Goal: Task Accomplishment & Management: Use online tool/utility

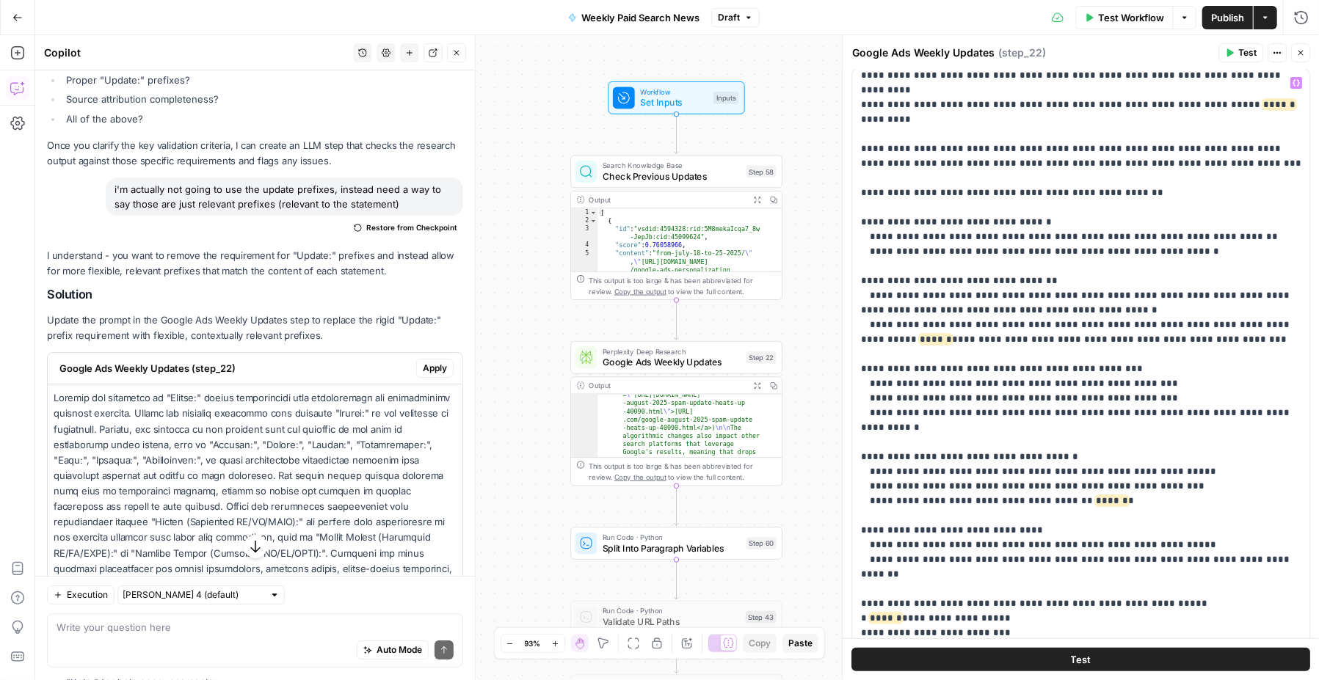
scroll to position [2036, 0]
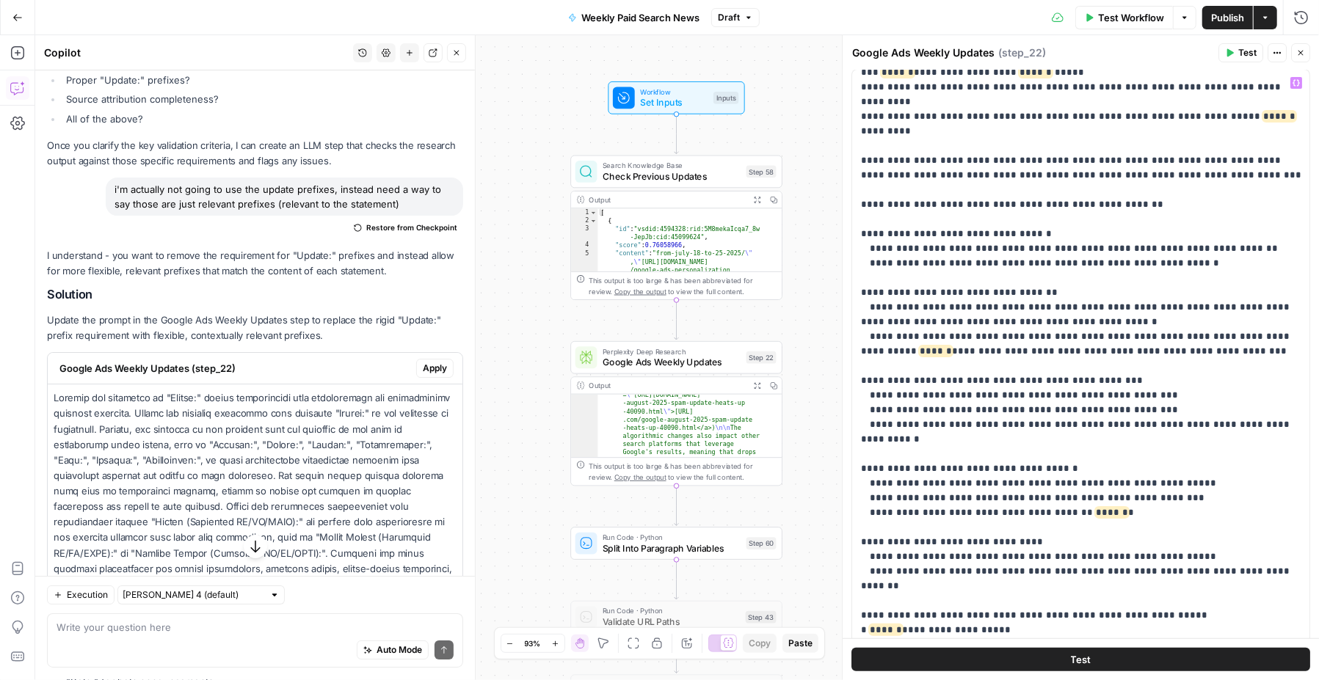
click at [890, 625] on span "******" at bounding box center [886, 630] width 32 height 10
drag, startPoint x: 905, startPoint y: 364, endPoint x: 868, endPoint y: 368, distance: 37.6
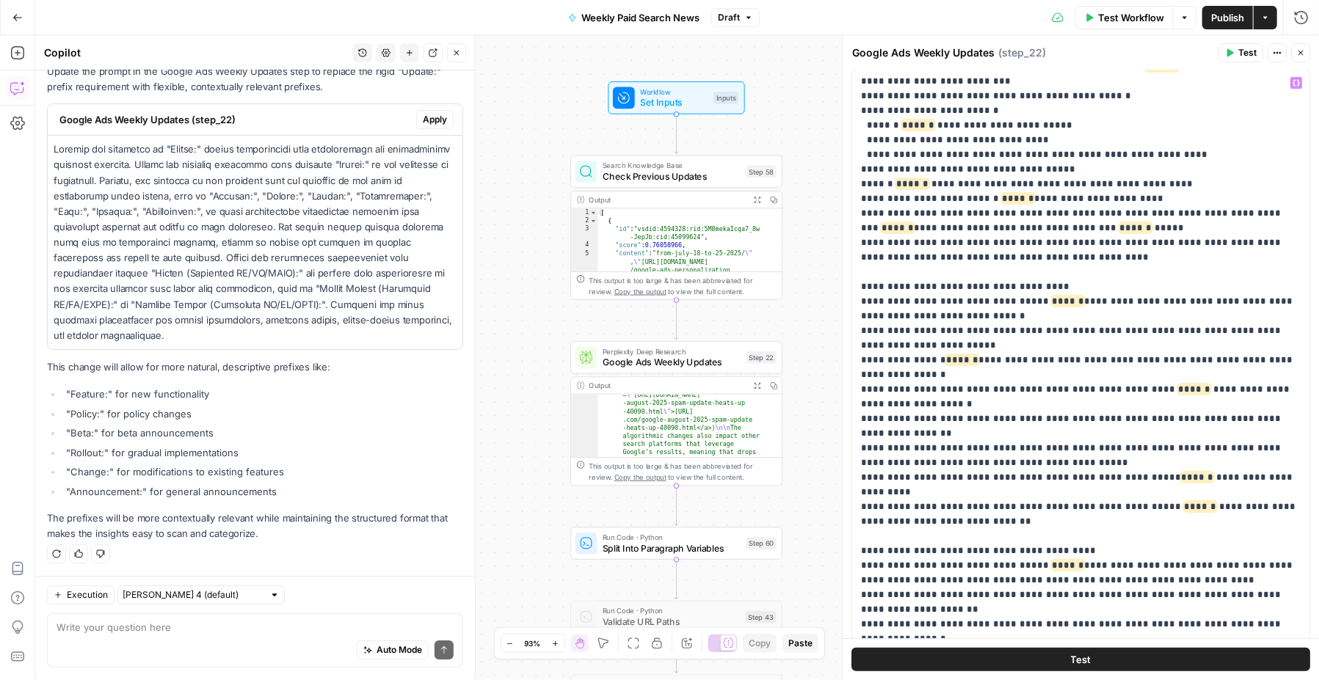
scroll to position [725, 0]
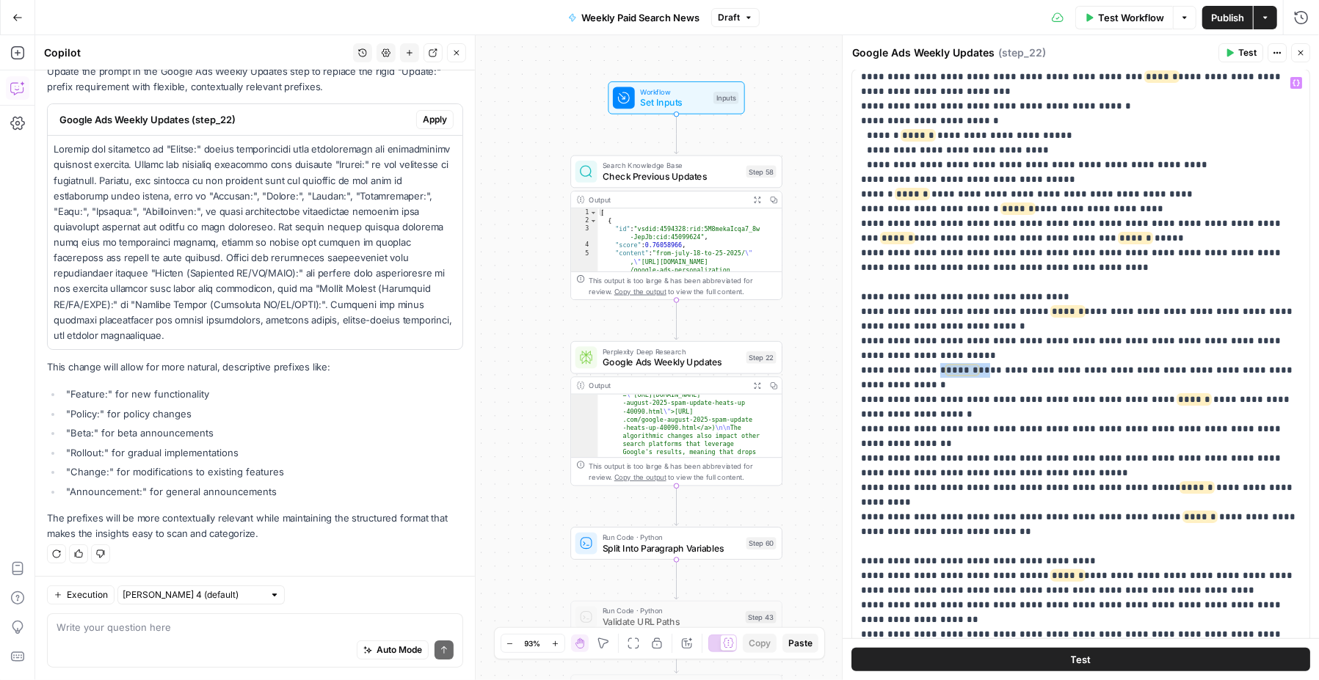
drag, startPoint x: 971, startPoint y: 311, endPoint x: 930, endPoint y: 313, distance: 41.1
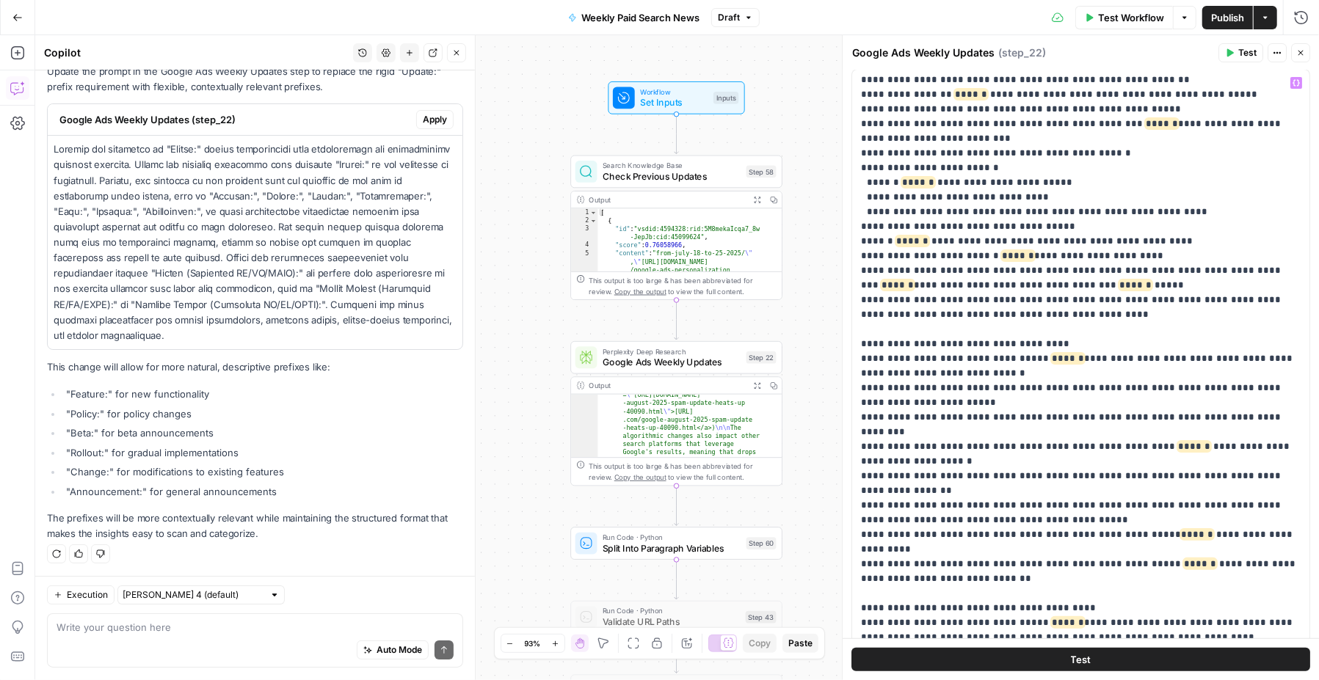
scroll to position [674, 0]
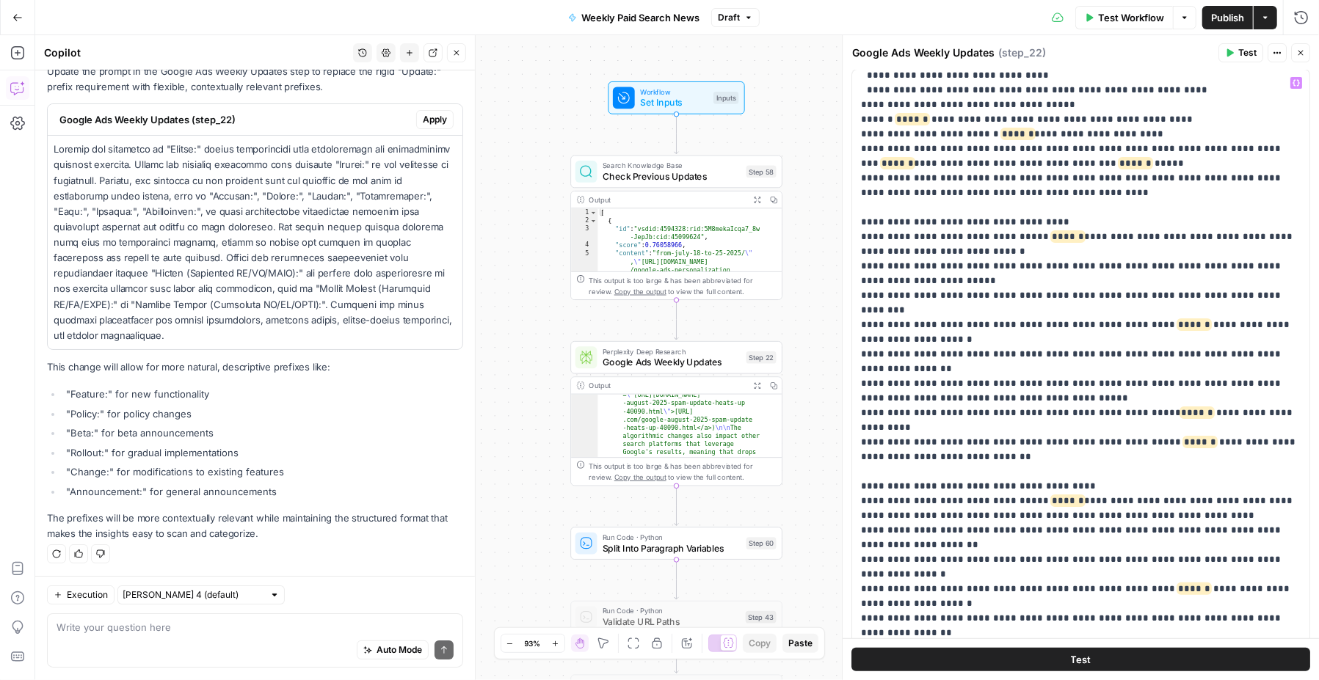
scroll to position [812, 0]
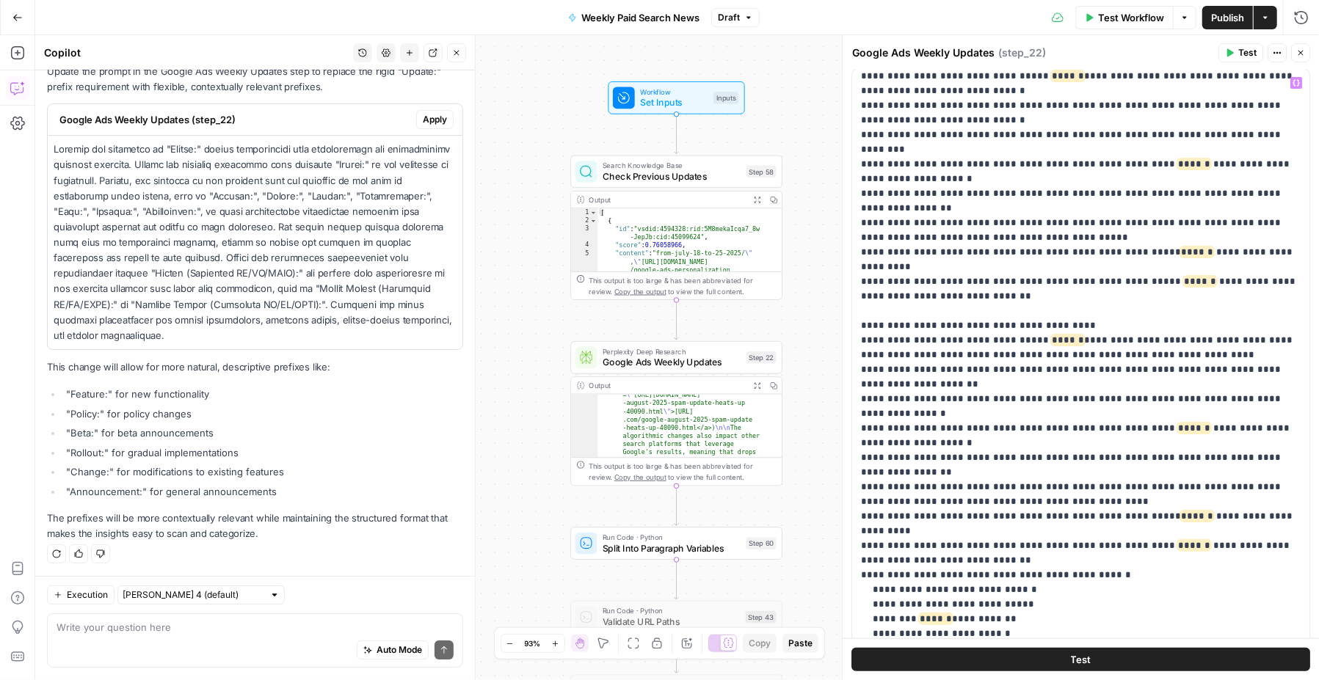
scroll to position [967, 0]
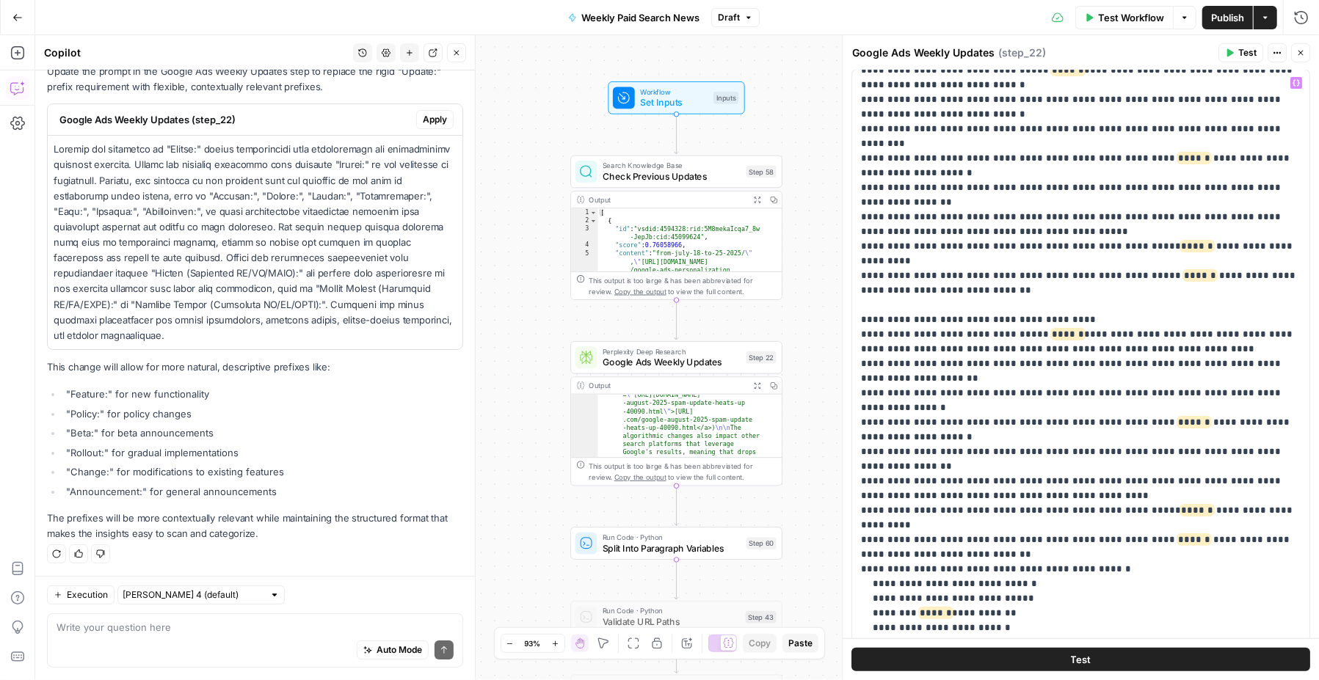
click at [887, 141] on p "**********" at bounding box center [1081, 635] width 440 height 3053
click at [1239, 229] on p "**********" at bounding box center [1081, 635] width 440 height 3053
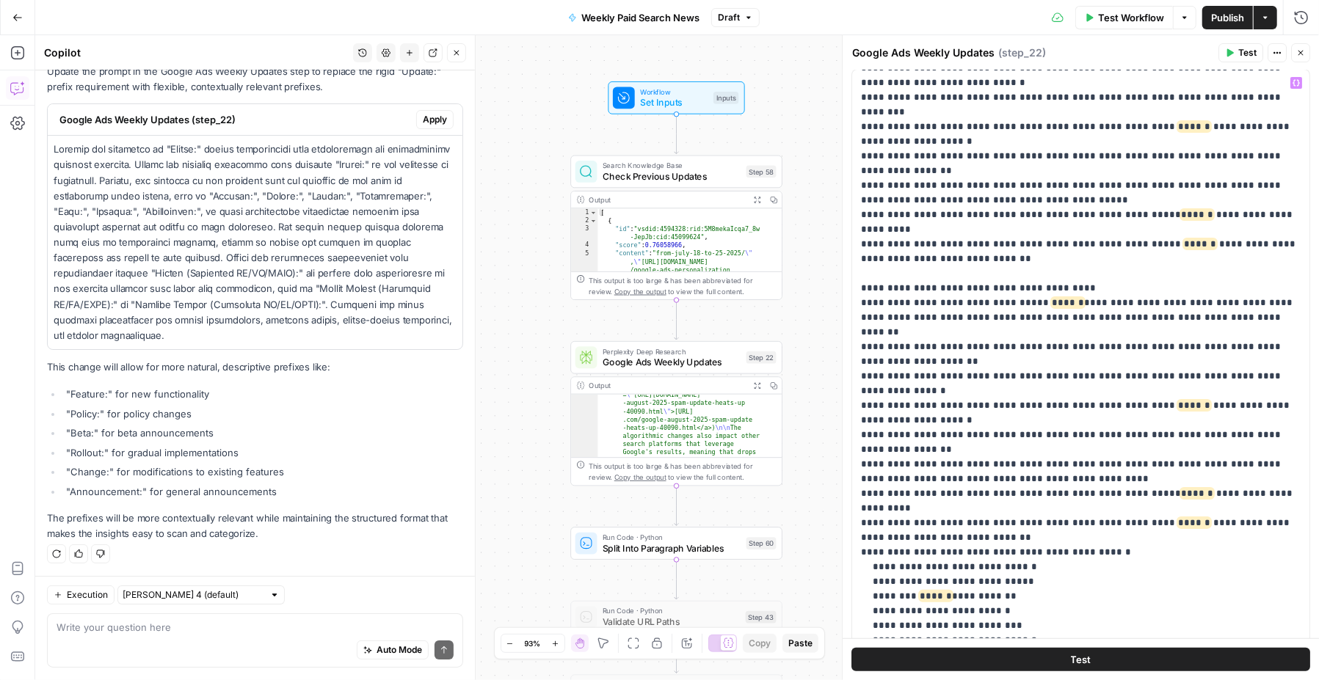
scroll to position [1003, 0]
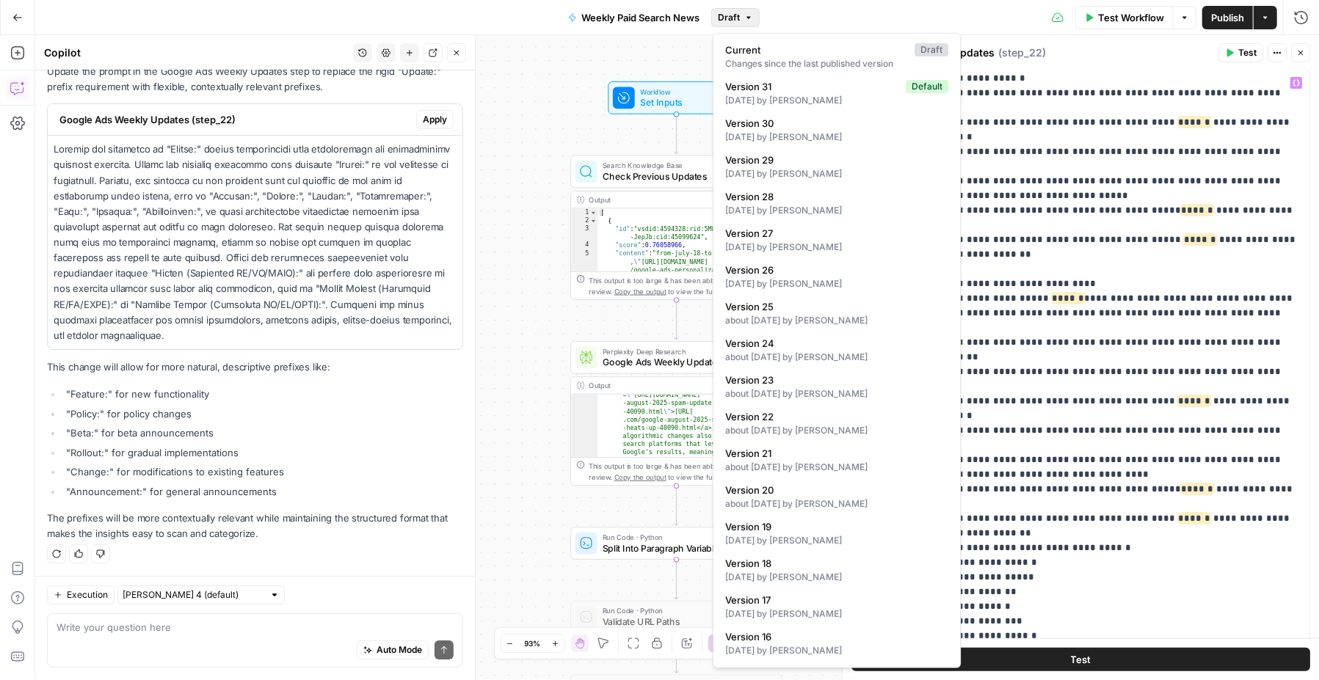
click at [734, 21] on span "Draft" at bounding box center [729, 17] width 22 height 13
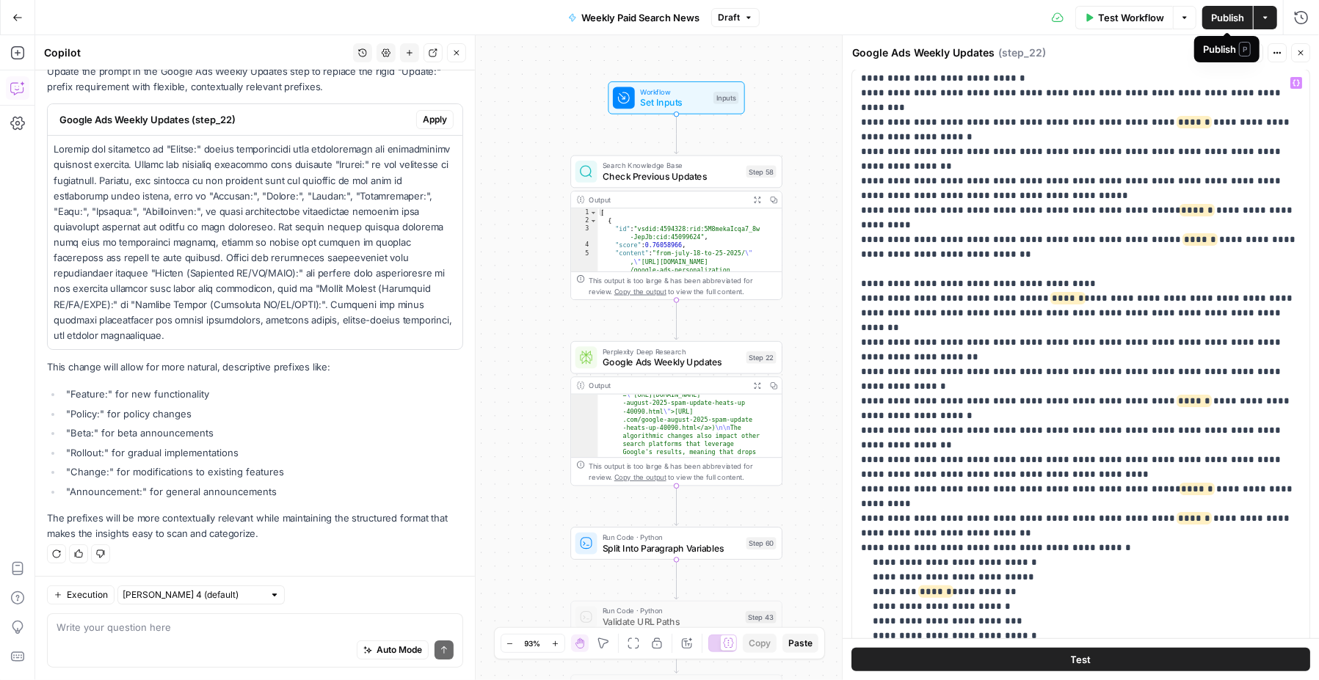
click at [1224, 18] on span "Publish" at bounding box center [1227, 17] width 33 height 15
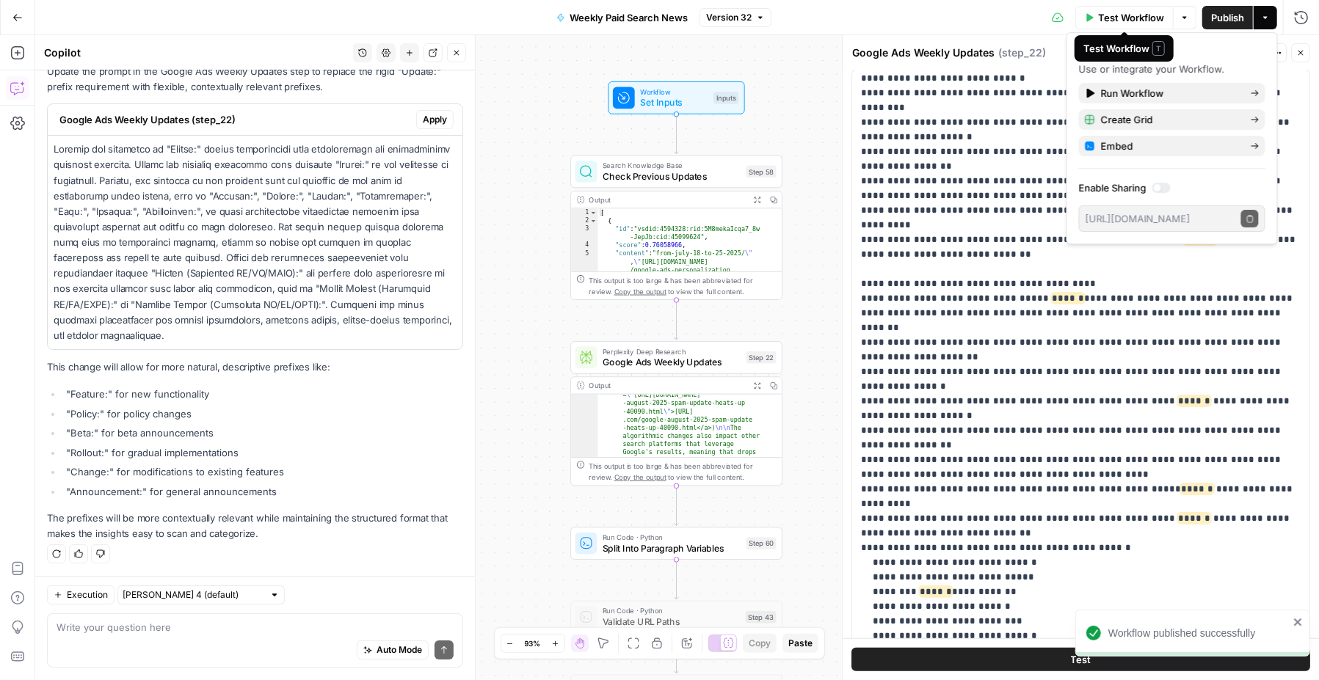
click at [1101, 14] on span "Test Workflow" at bounding box center [1131, 17] width 66 height 15
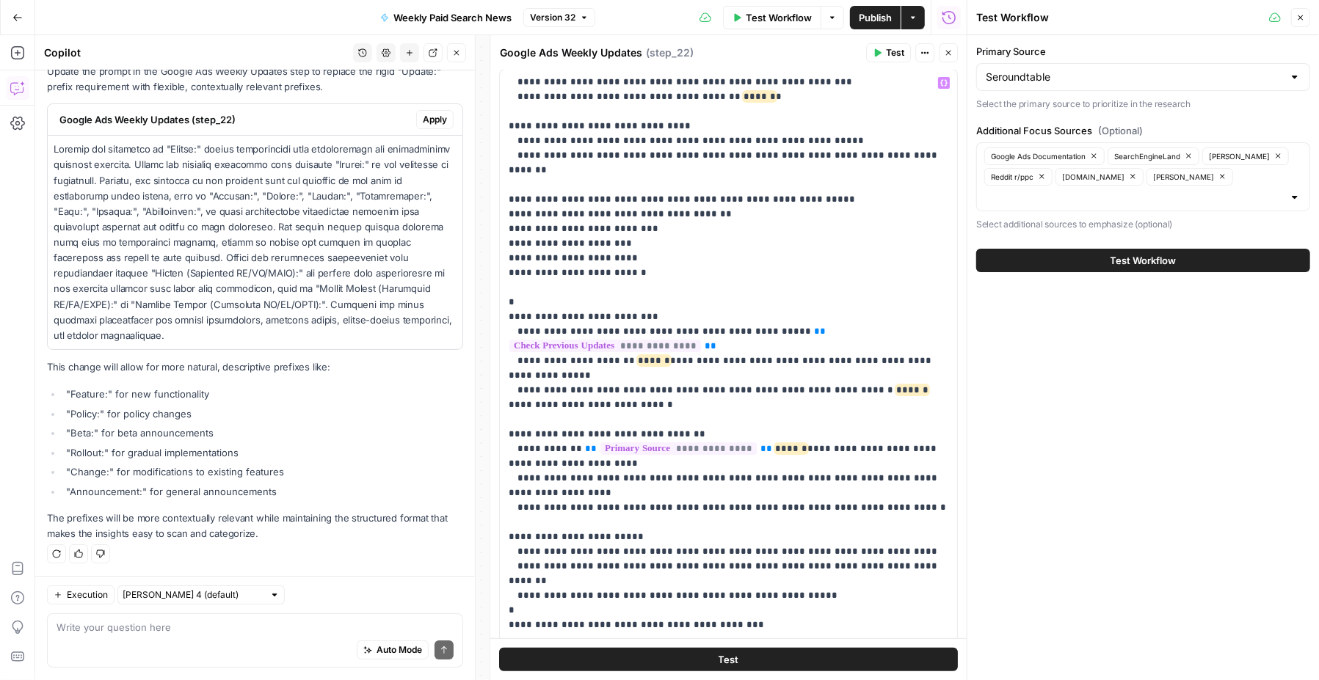
scroll to position [92, 0]
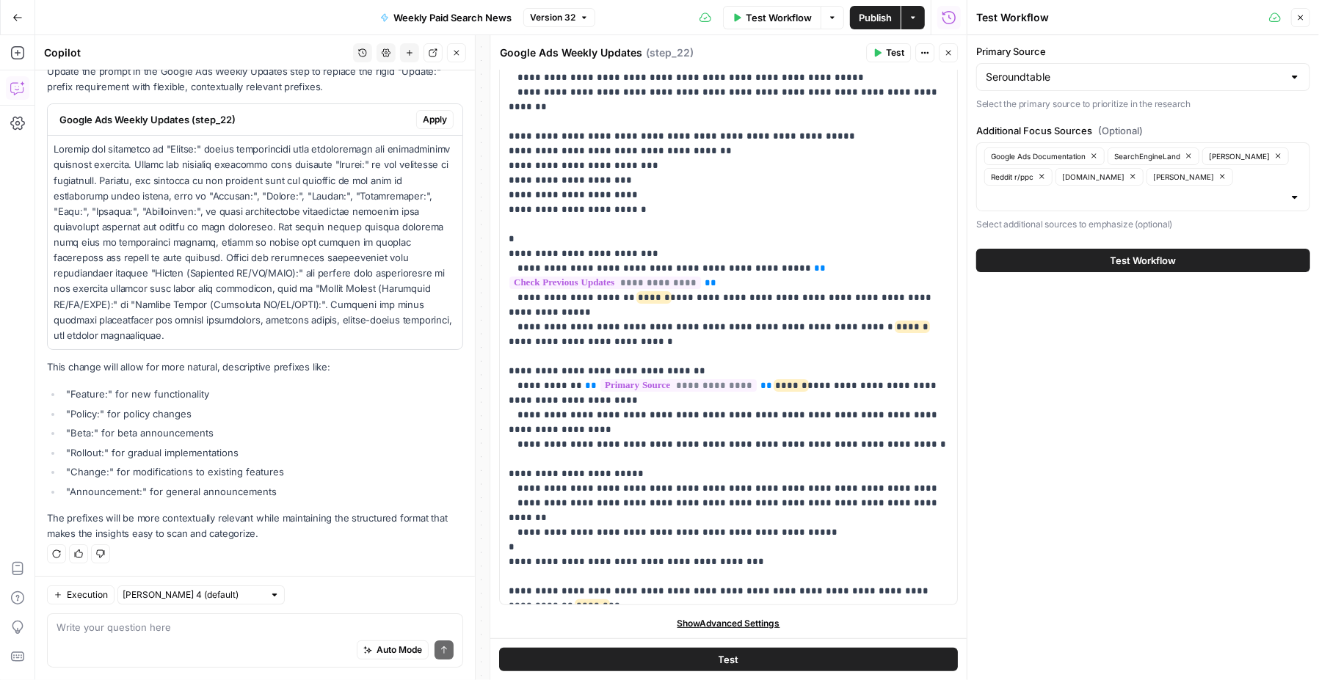
click at [951, 53] on icon "button" at bounding box center [948, 52] width 9 height 9
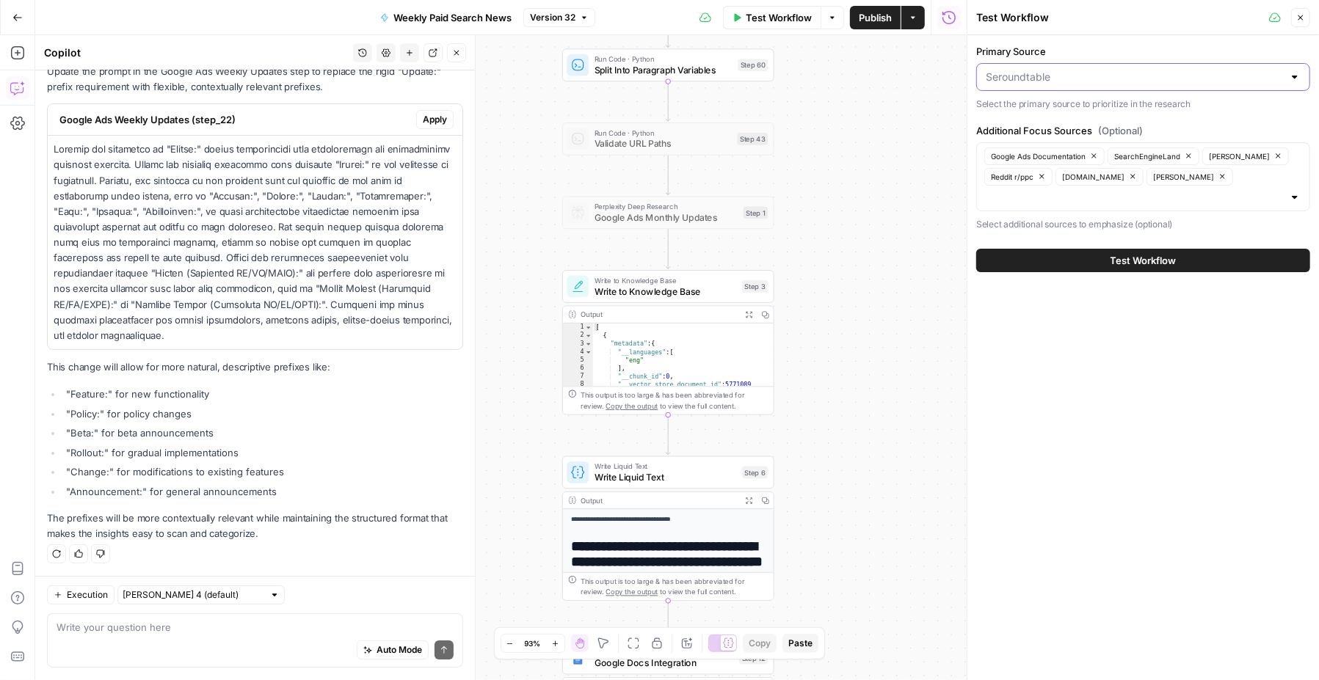
click at [1080, 81] on input "Primary Source" at bounding box center [1134, 77] width 297 height 15
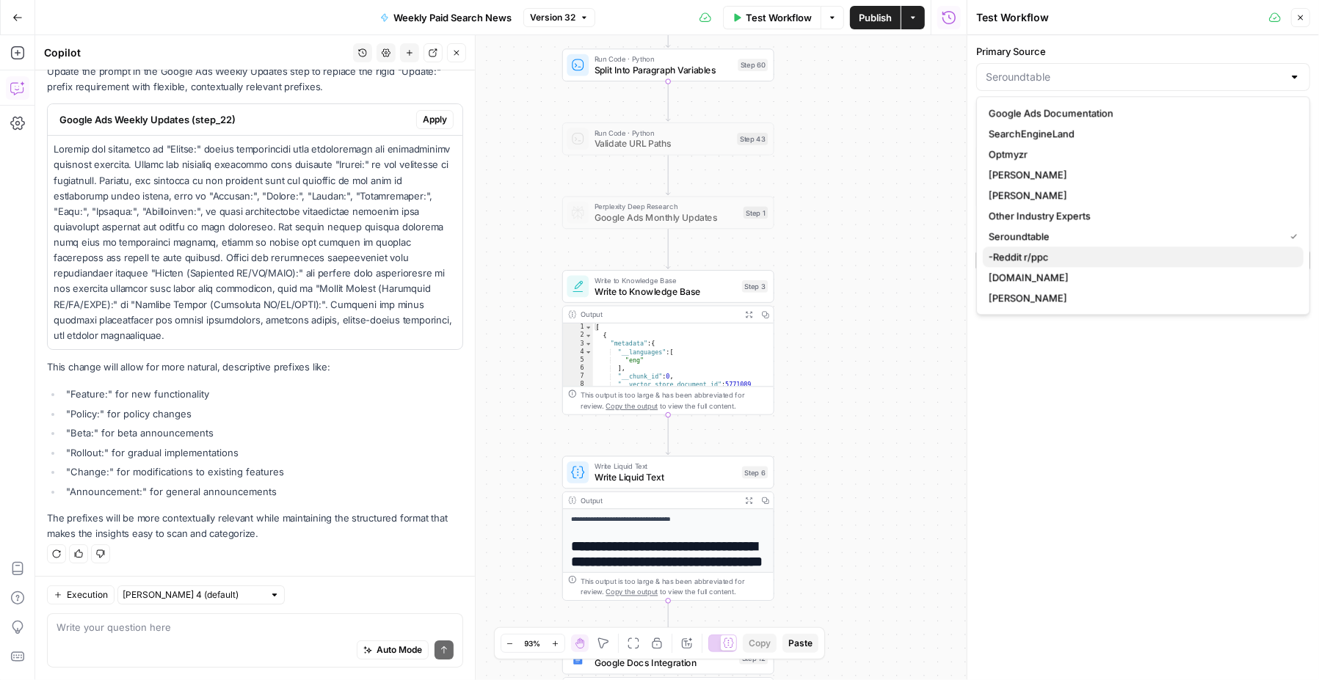
scroll to position [0, 0]
type input "Seroundtable"
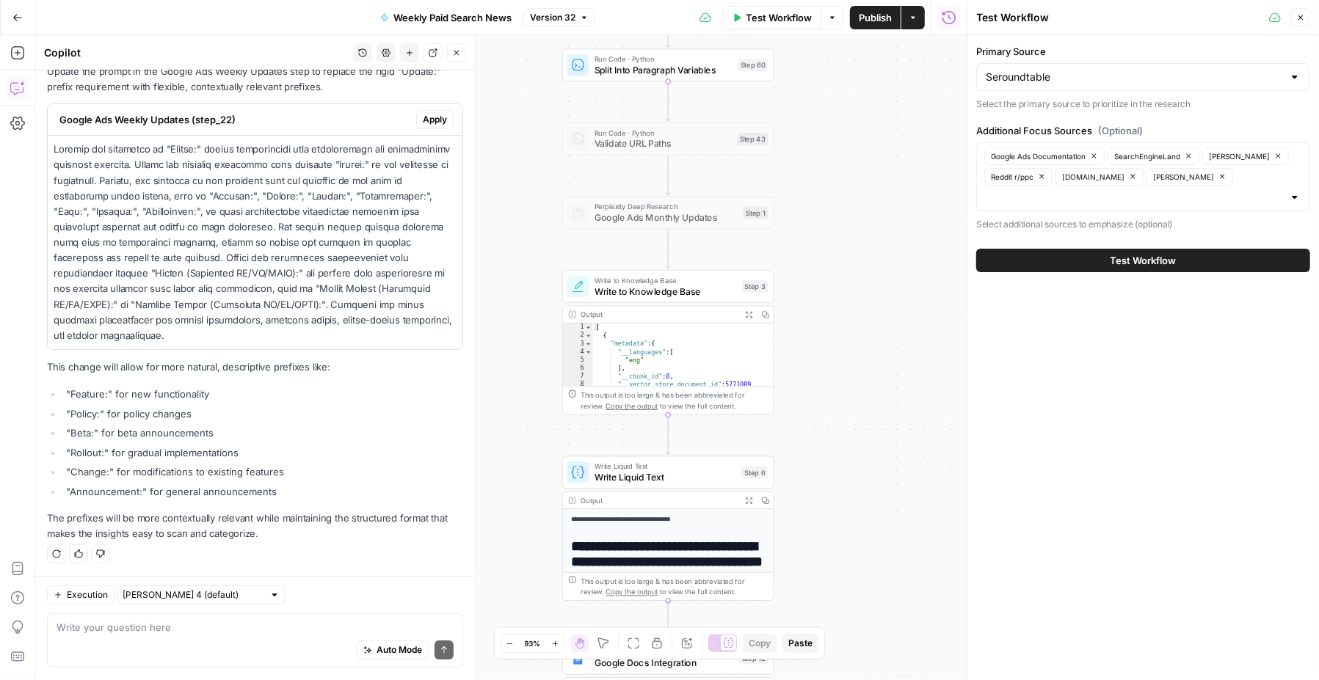
click at [1089, 364] on div "Primary Source Seroundtable Select the primary source to prioritize in the rese…" at bounding box center [1143, 357] width 352 height 645
click at [1237, 175] on div "Google Ads Documentation SearchEngineLand [PERSON_NAME] r/ppc [DOMAIN_NAME] [PE…" at bounding box center [1143, 176] width 334 height 69
type input "s"
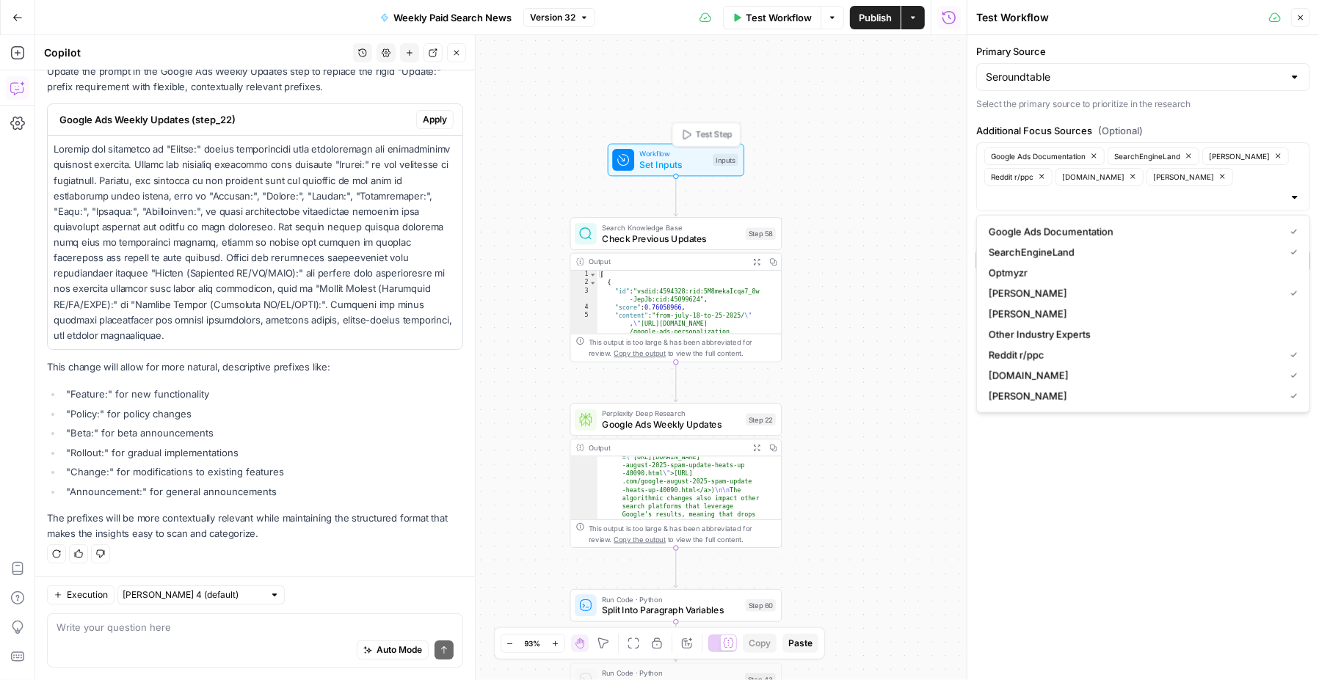
click at [686, 170] on span "Set Inputs" at bounding box center [674, 165] width 68 height 14
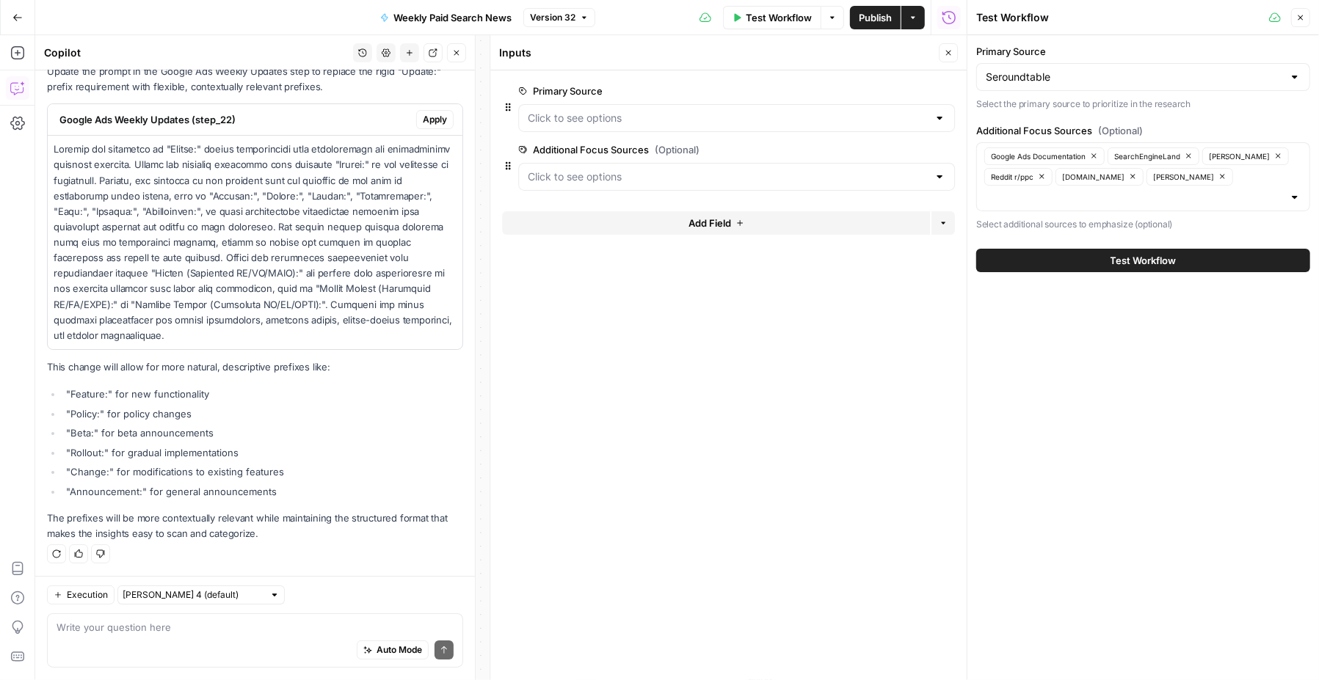
click at [916, 150] on button "edit field" at bounding box center [906, 150] width 57 height 18
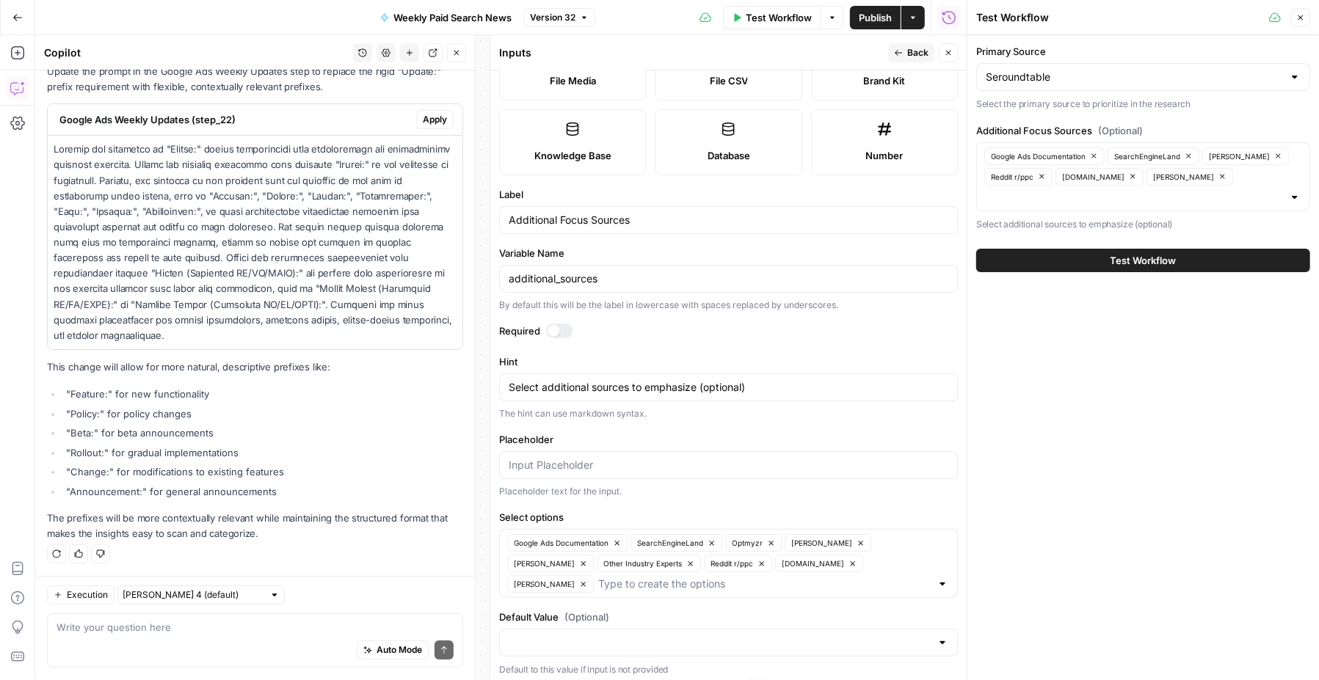
click at [886, 569] on div "Google Ads Documentation SearchEngineLand Optmyzr [PERSON_NAME] [PERSON_NAME] O…" at bounding box center [728, 563] width 459 height 69
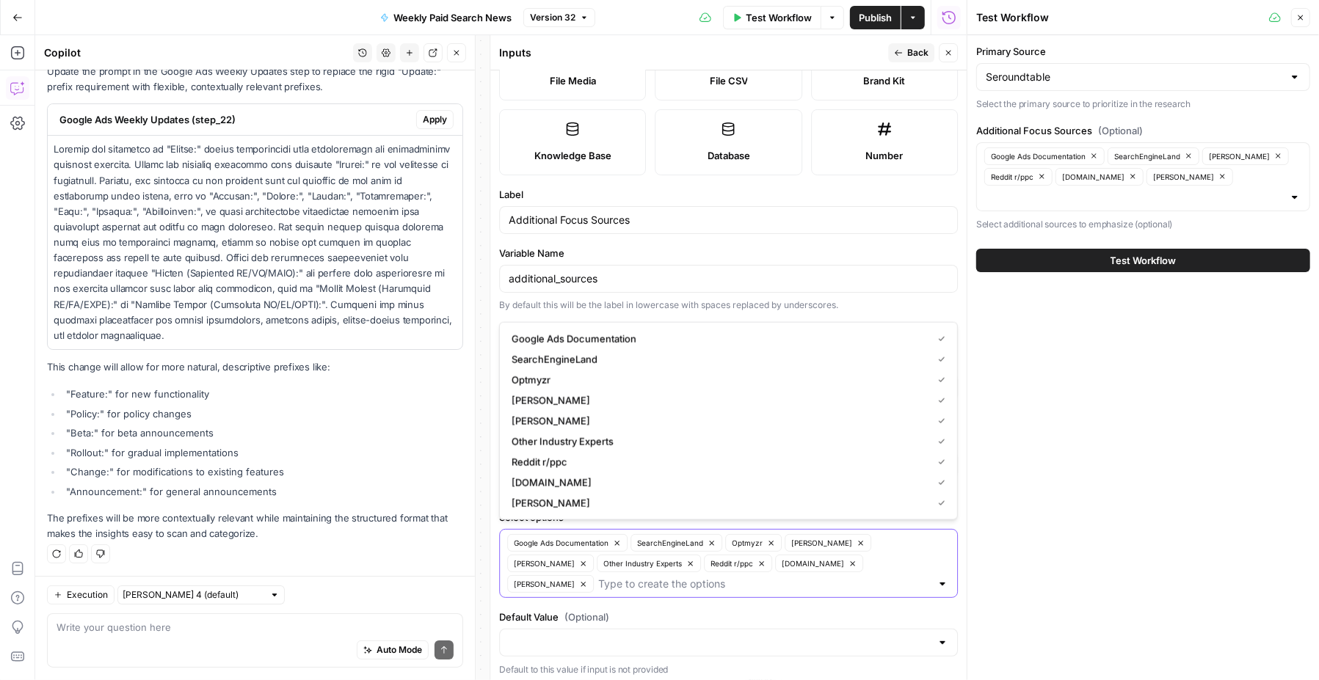
click at [631, 582] on input "Select options" at bounding box center [764, 584] width 332 height 15
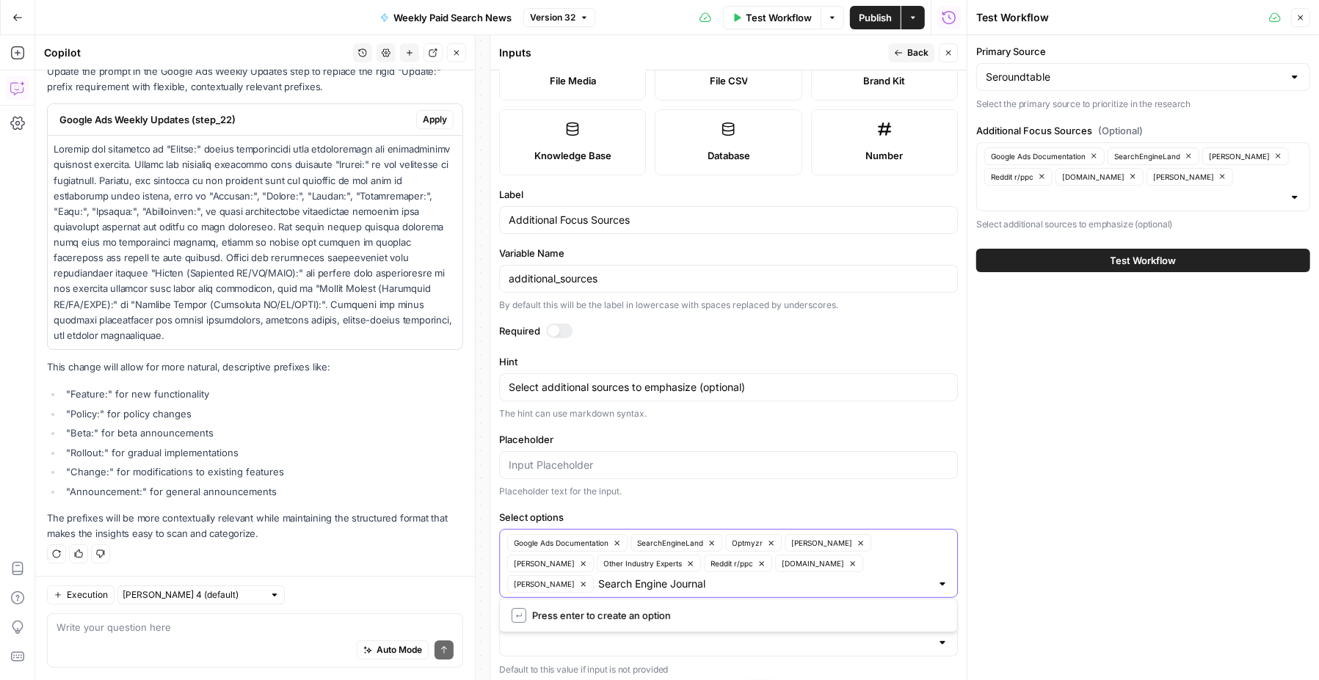
type input "Search Engine Journal"
click at [1238, 185] on div "Google Ads Documentation SearchEngineLand [PERSON_NAME] r/ppc [DOMAIN_NAME] [PE…" at bounding box center [1143, 176] width 334 height 69
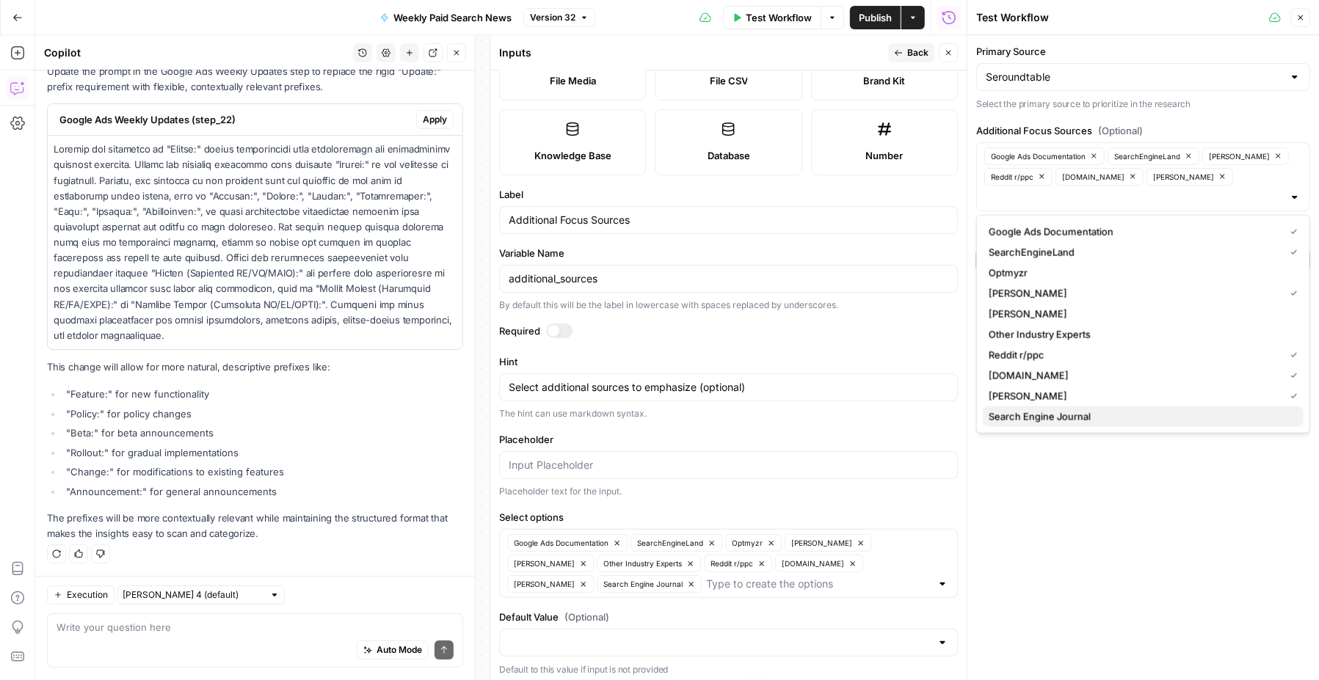
click at [1100, 418] on span "Search Engine Journal" at bounding box center [1140, 417] width 303 height 15
click at [1119, 489] on div "Primary Source Seroundtable Select the primary source to prioritize in the rese…" at bounding box center [1143, 357] width 352 height 645
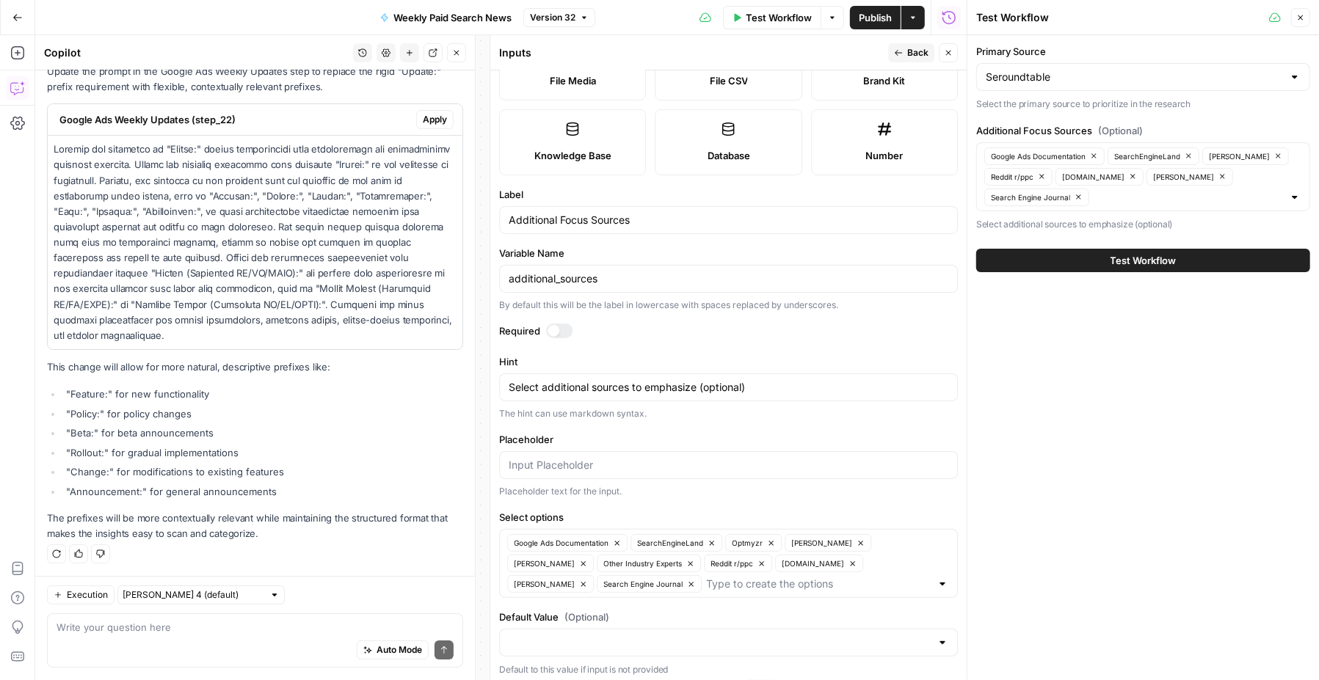
click at [1155, 485] on div "Primary Source Seroundtable Select the primary source to prioritize in the rese…" at bounding box center [1143, 357] width 352 height 645
click at [954, 54] on button "Close" at bounding box center [948, 52] width 19 height 19
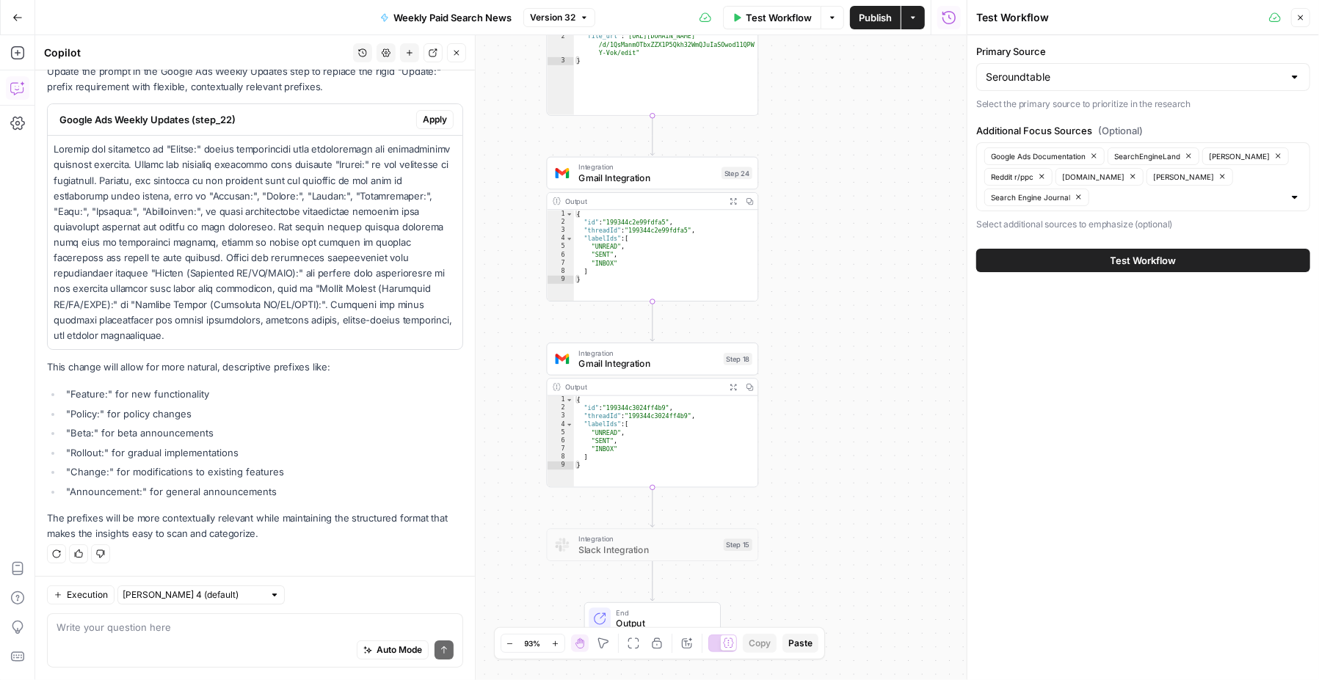
click at [647, 363] on span "Gmail Integration" at bounding box center [647, 364] width 139 height 14
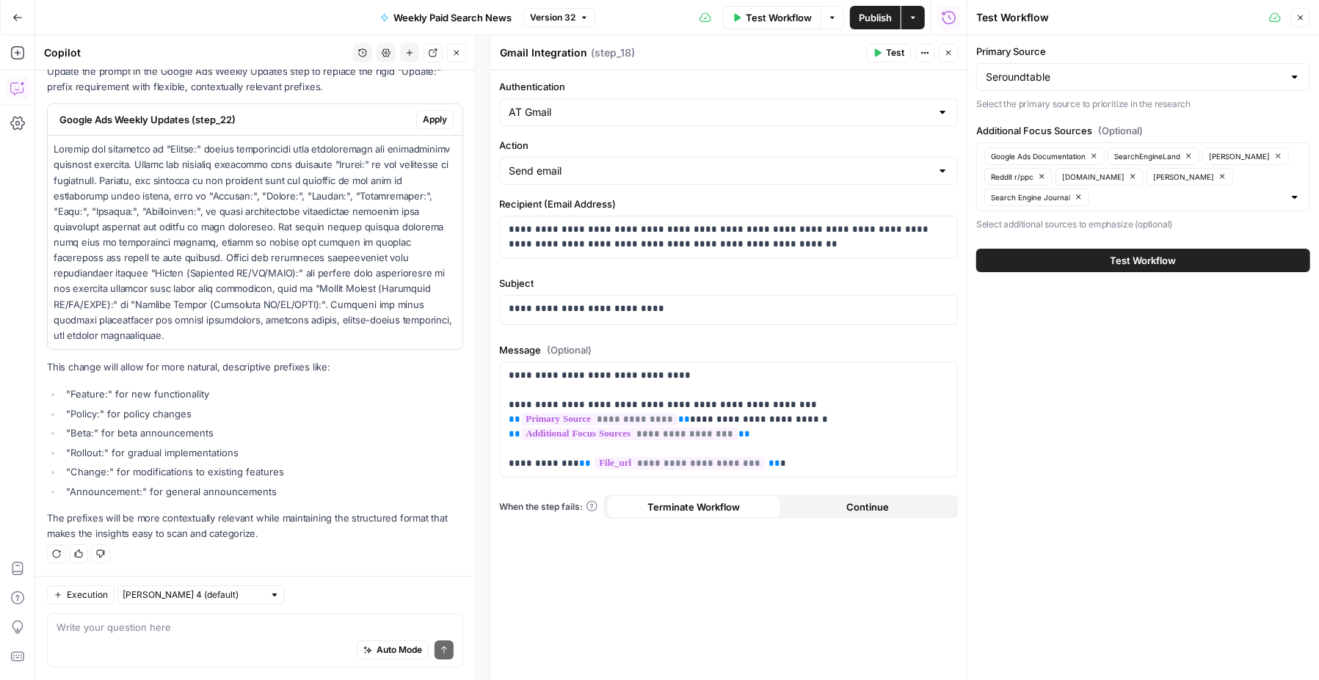
click at [949, 48] on icon "button" at bounding box center [948, 52] width 9 height 9
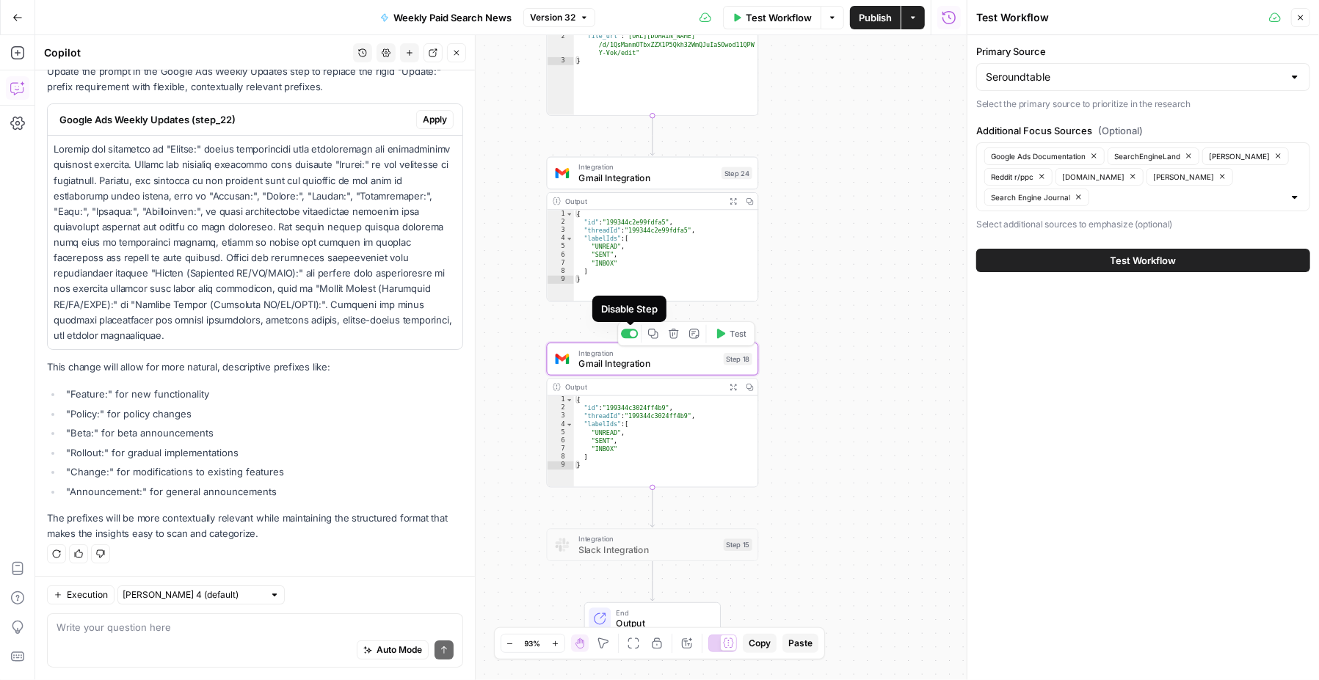
click at [634, 335] on div at bounding box center [633, 333] width 7 height 7
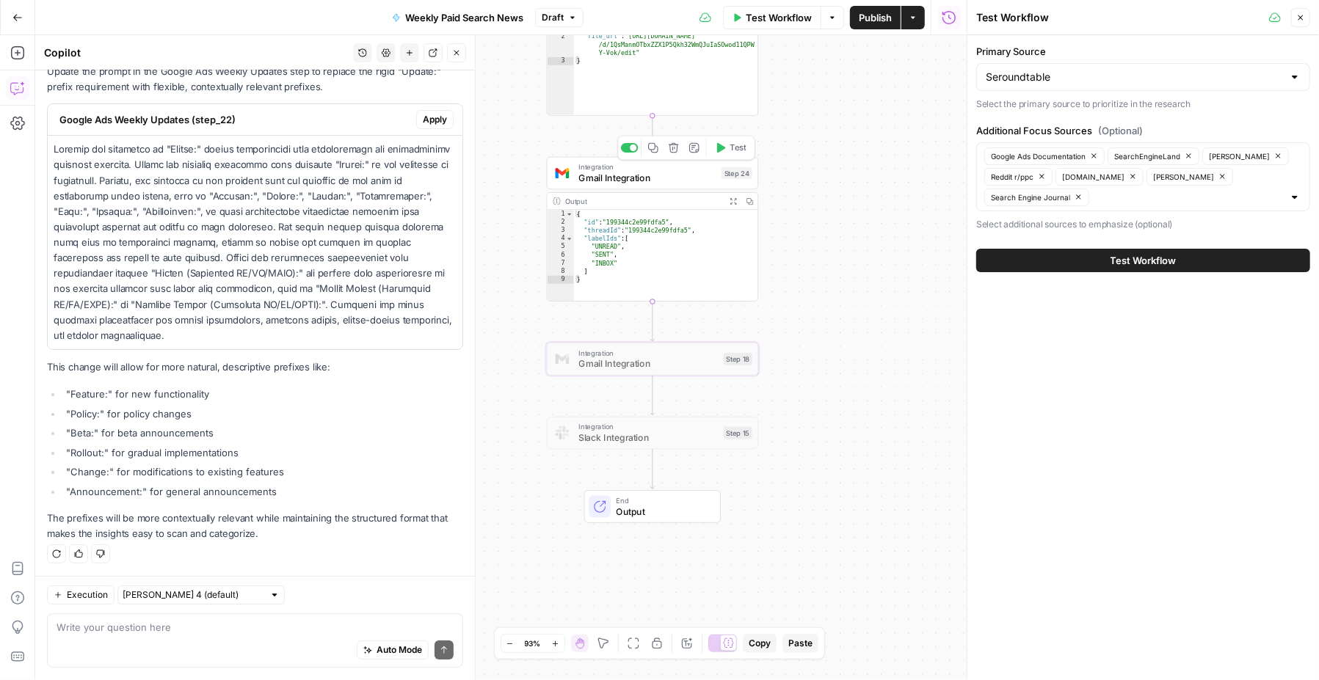
click at [648, 172] on span "Gmail Integration" at bounding box center [646, 178] width 137 height 14
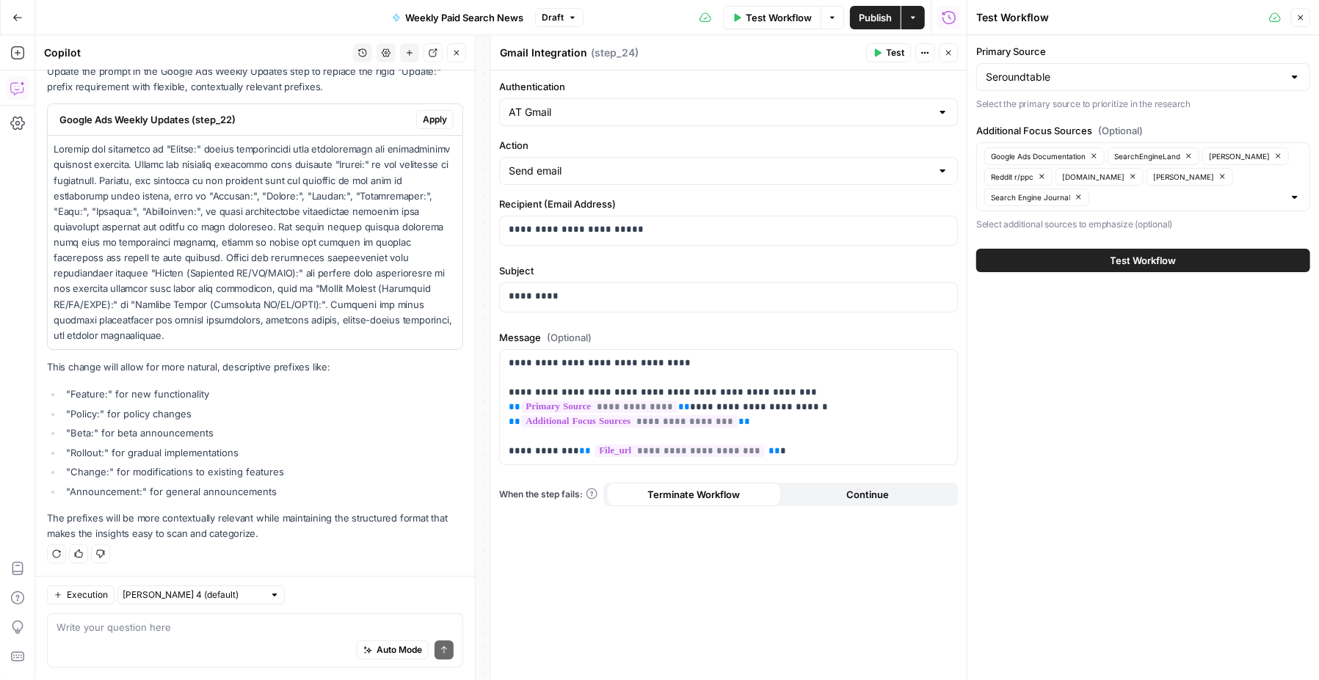
click at [945, 55] on icon "button" at bounding box center [948, 52] width 9 height 9
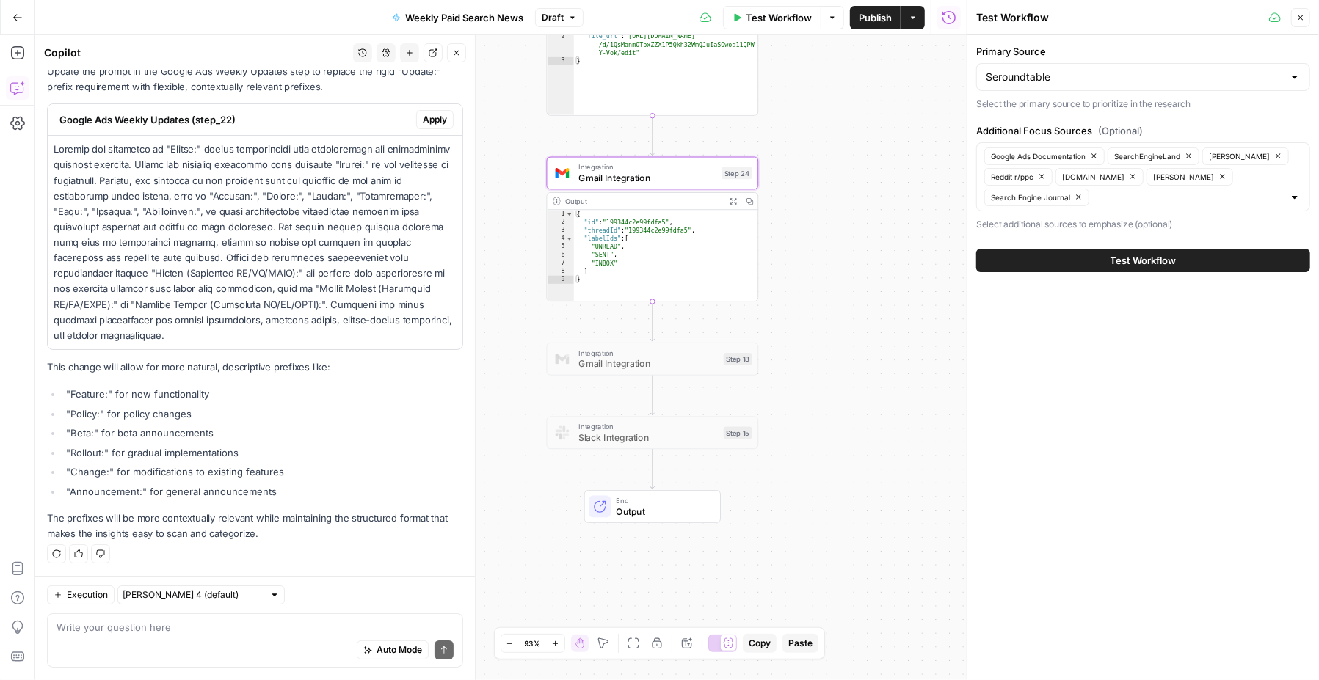
click at [786, 23] on span "Test Workflow" at bounding box center [779, 17] width 66 height 15
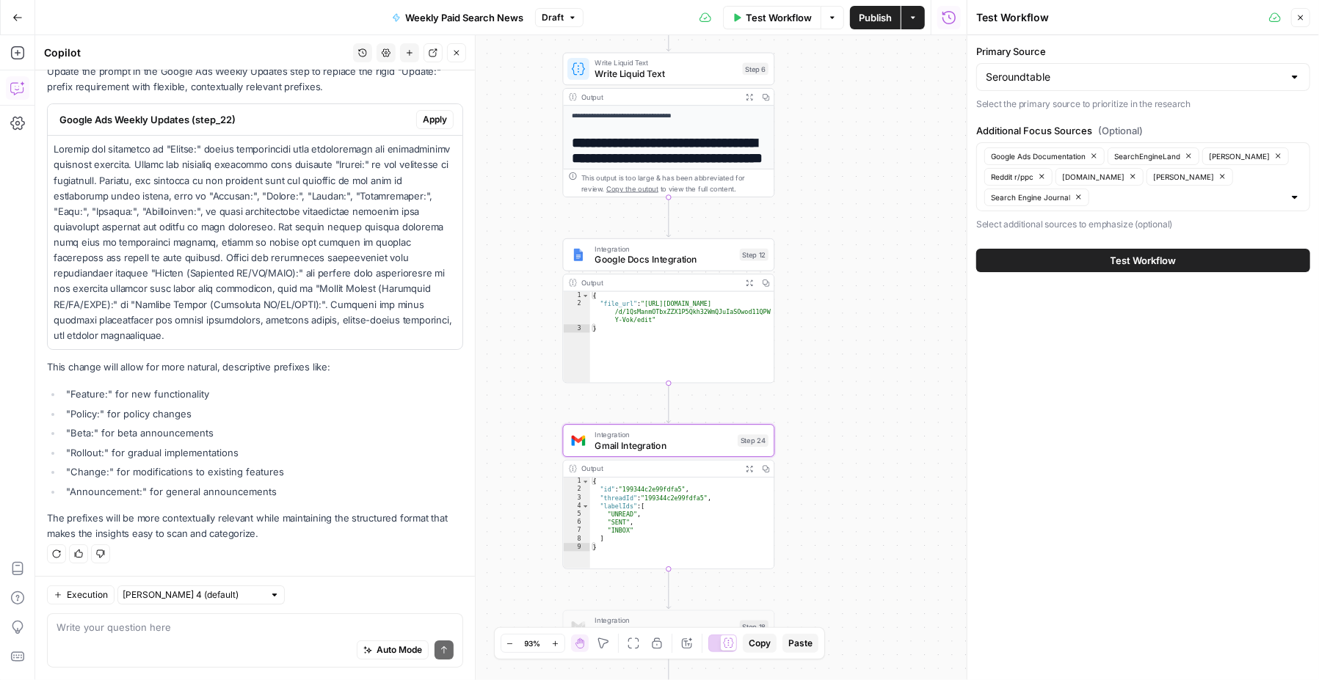
click at [1102, 260] on button "Test Workflow" at bounding box center [1143, 260] width 334 height 23
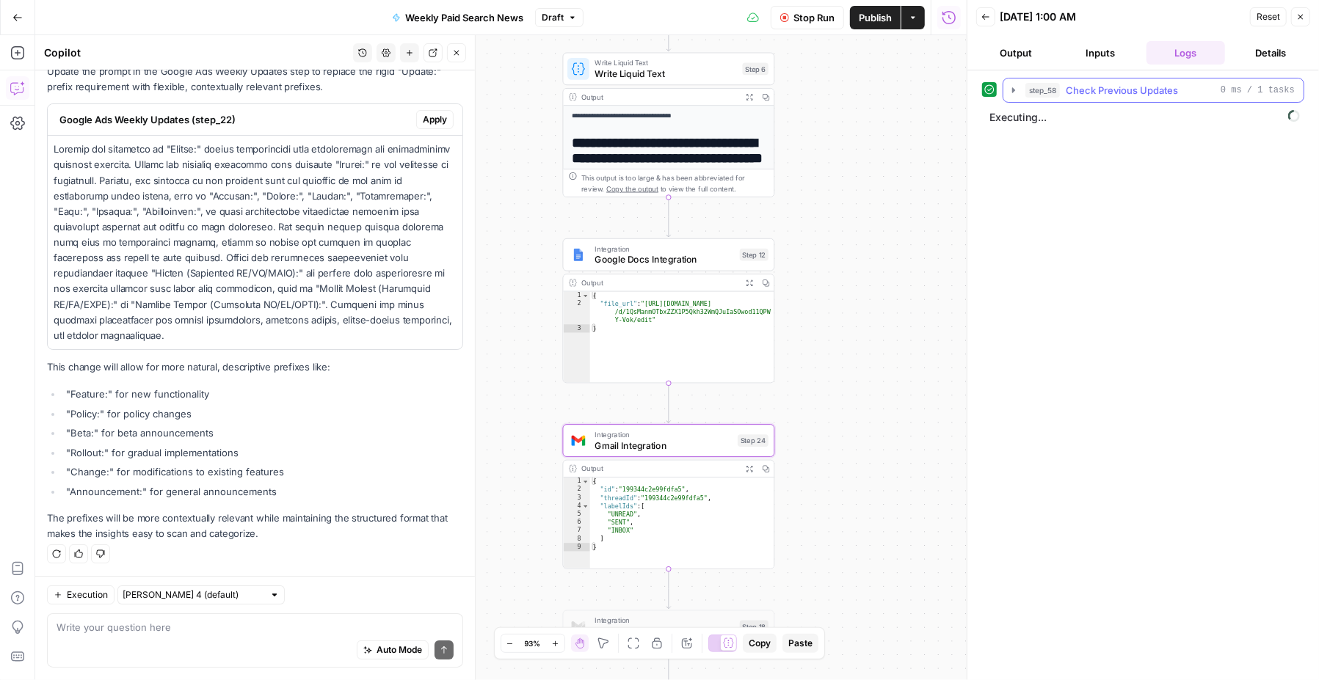
click at [1069, 95] on span "Check Previous Updates" at bounding box center [1122, 90] width 112 height 15
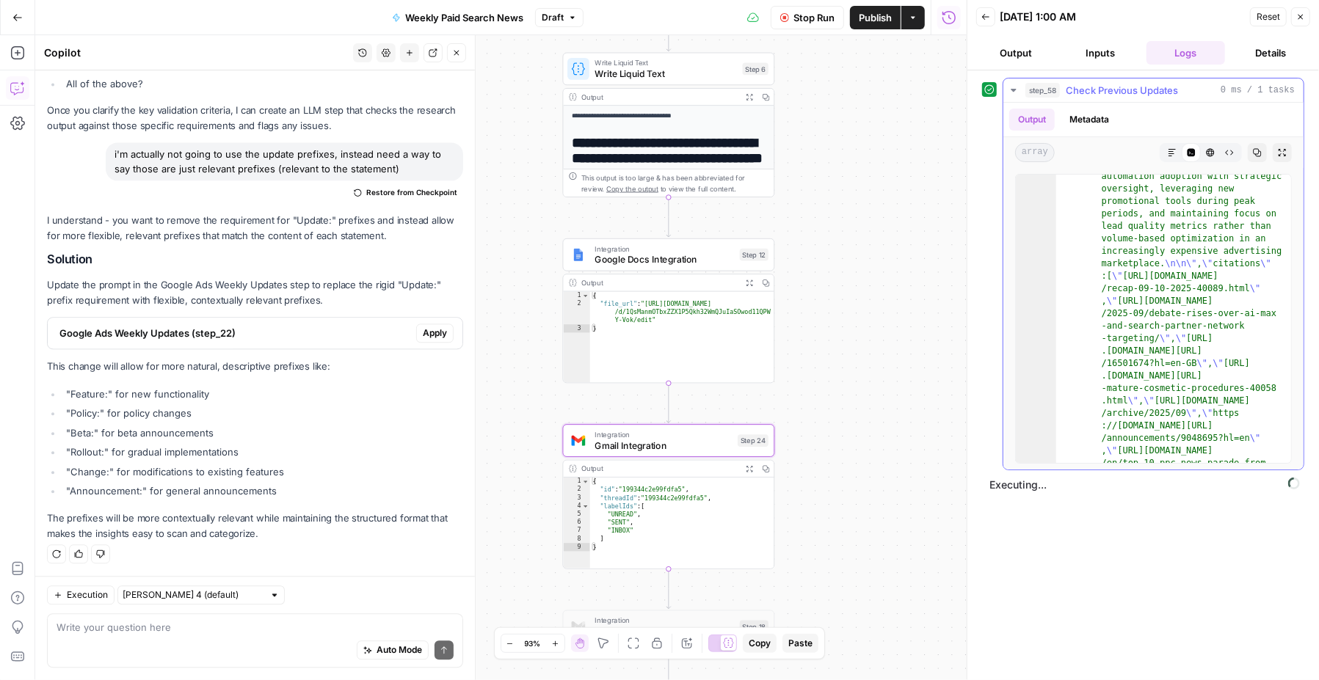
scroll to position [23456, 0]
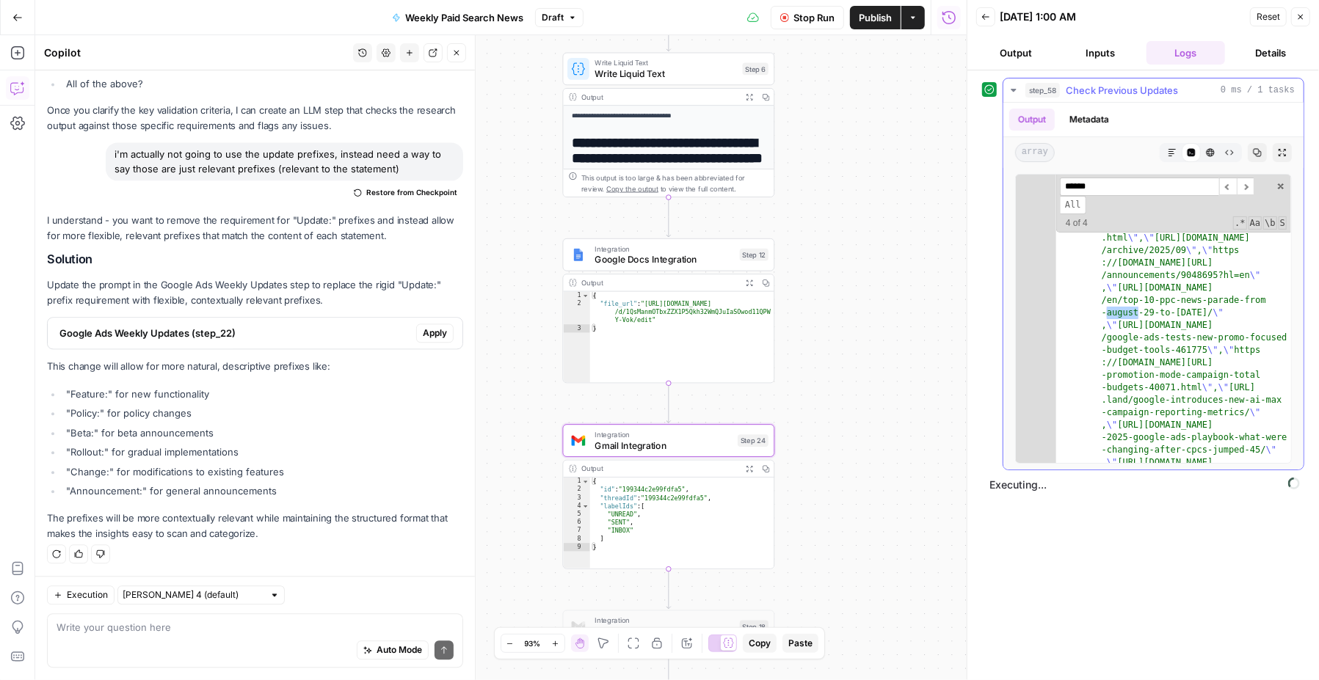
scroll to position [5130, 0]
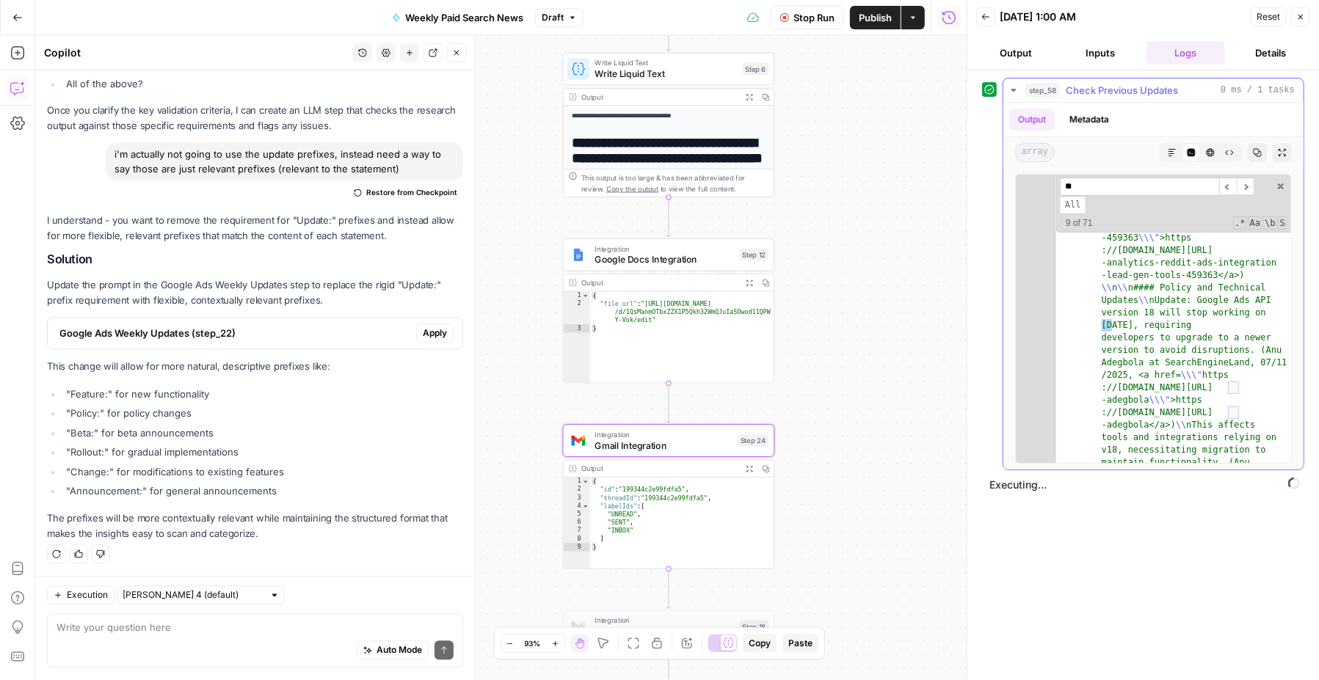
type input "*"
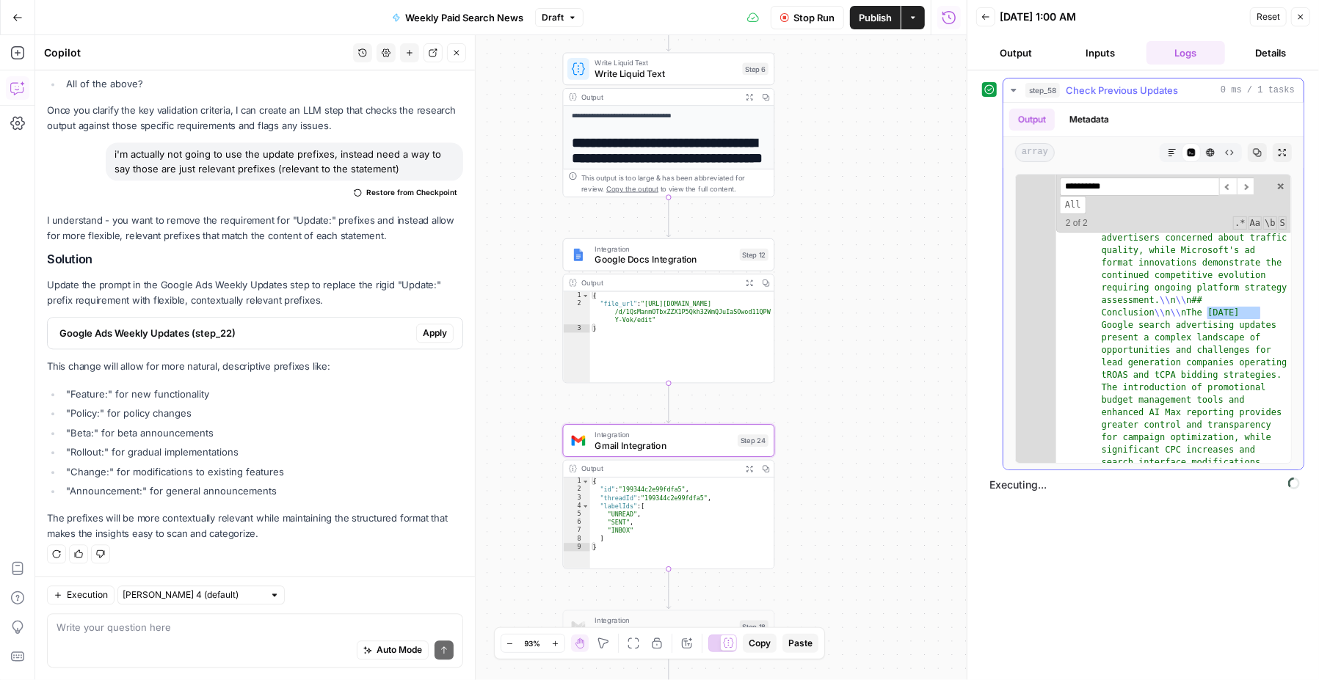
scroll to position [5288, 0]
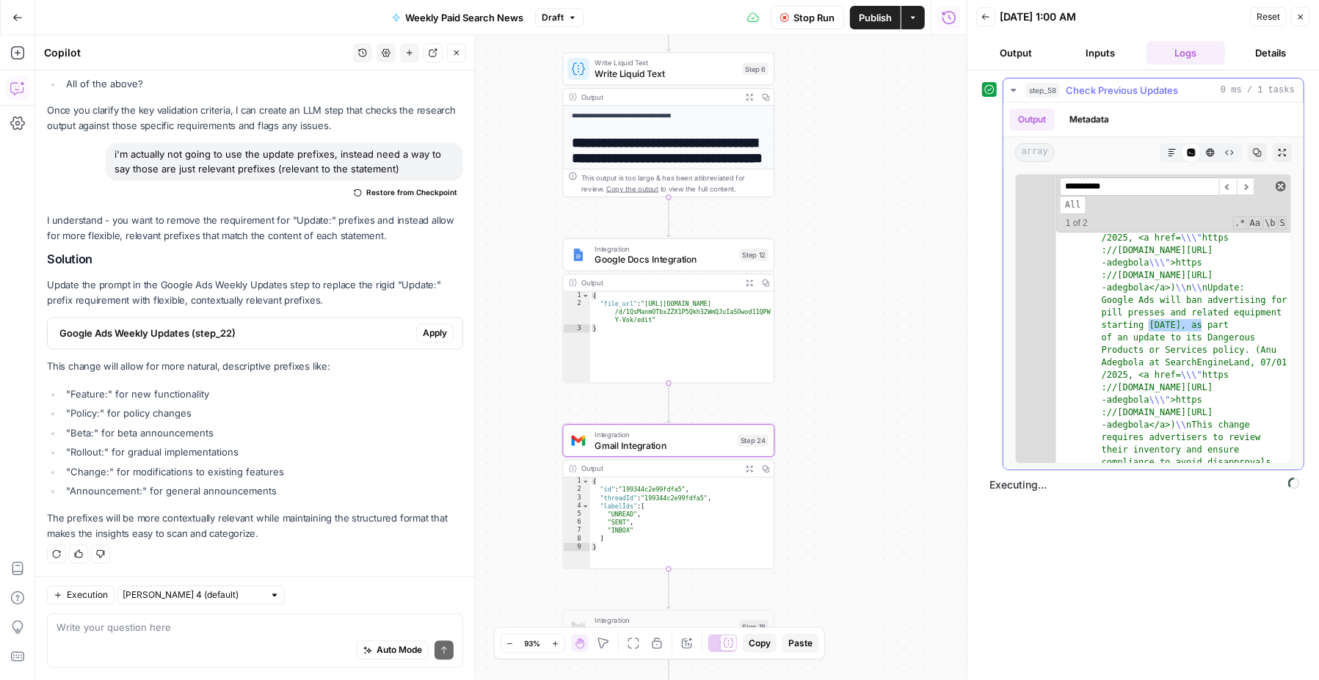
type input "*********"
click at [1282, 183] on span at bounding box center [1281, 186] width 10 height 10
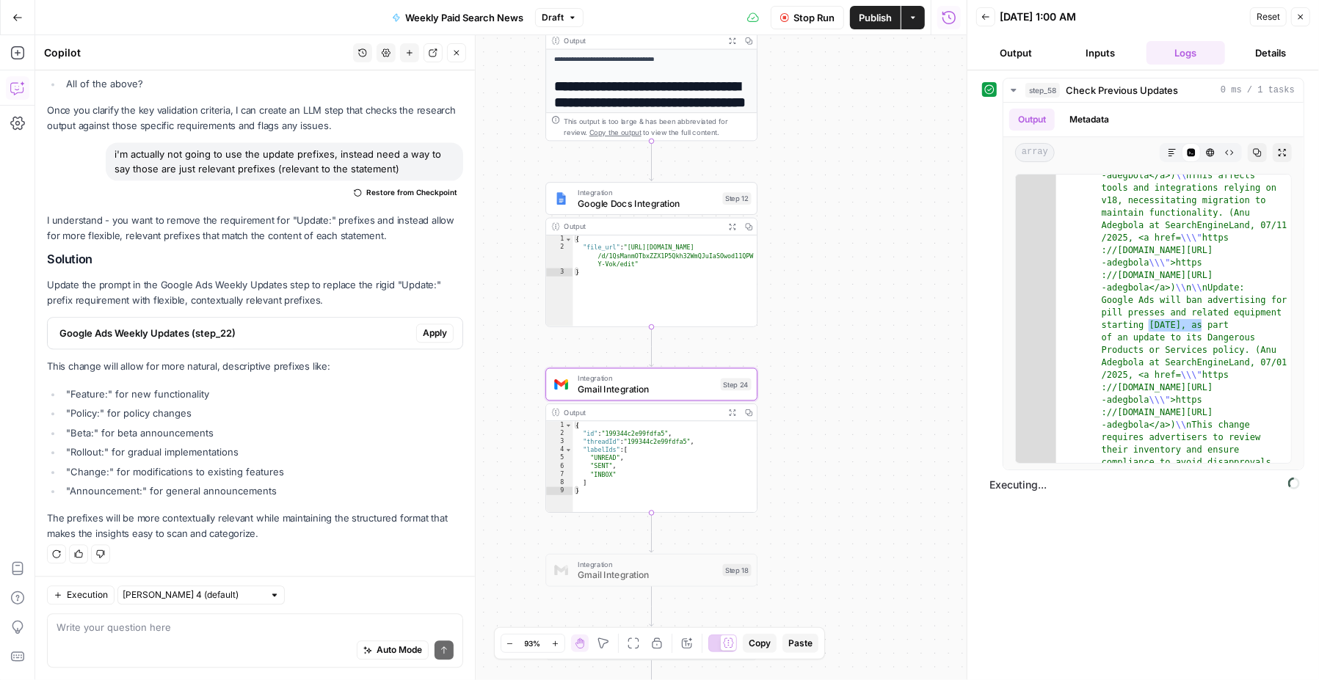
click at [241, 19] on div "Go Back Weekly Paid Search News Draft Stop Run Publish Actions Run History" at bounding box center [483, 17] width 967 height 34
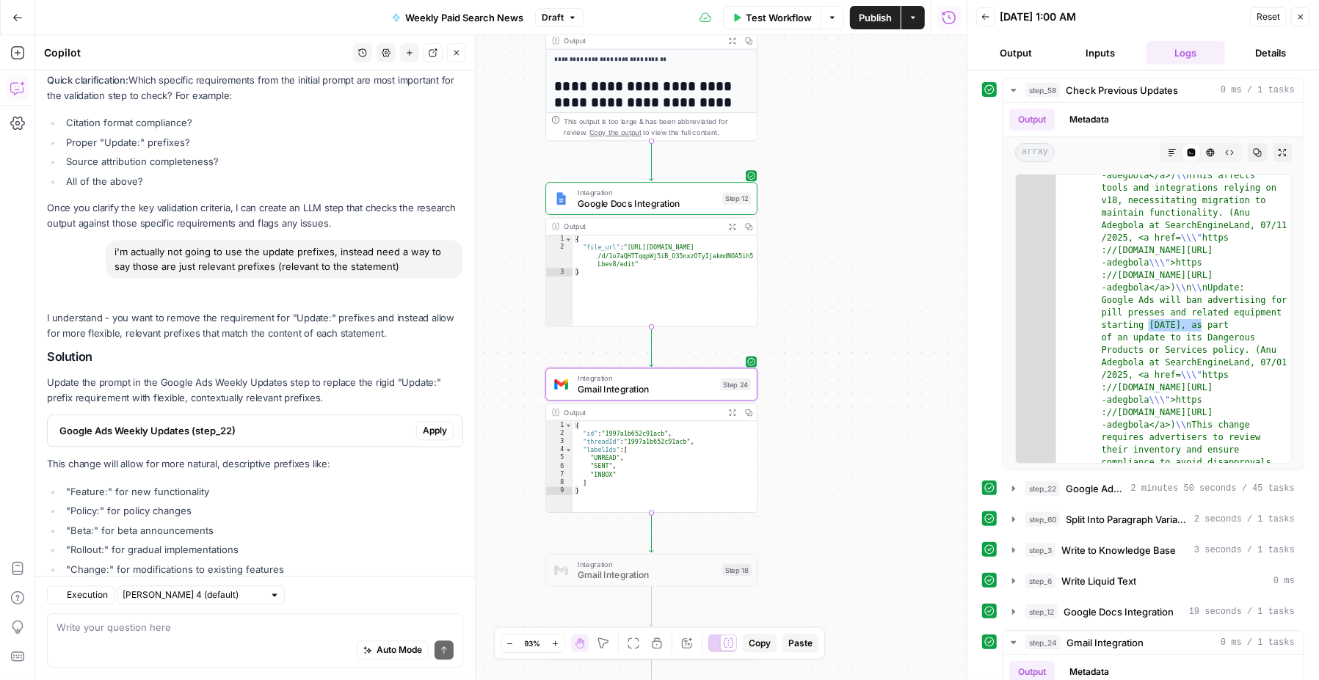
scroll to position [2458, 0]
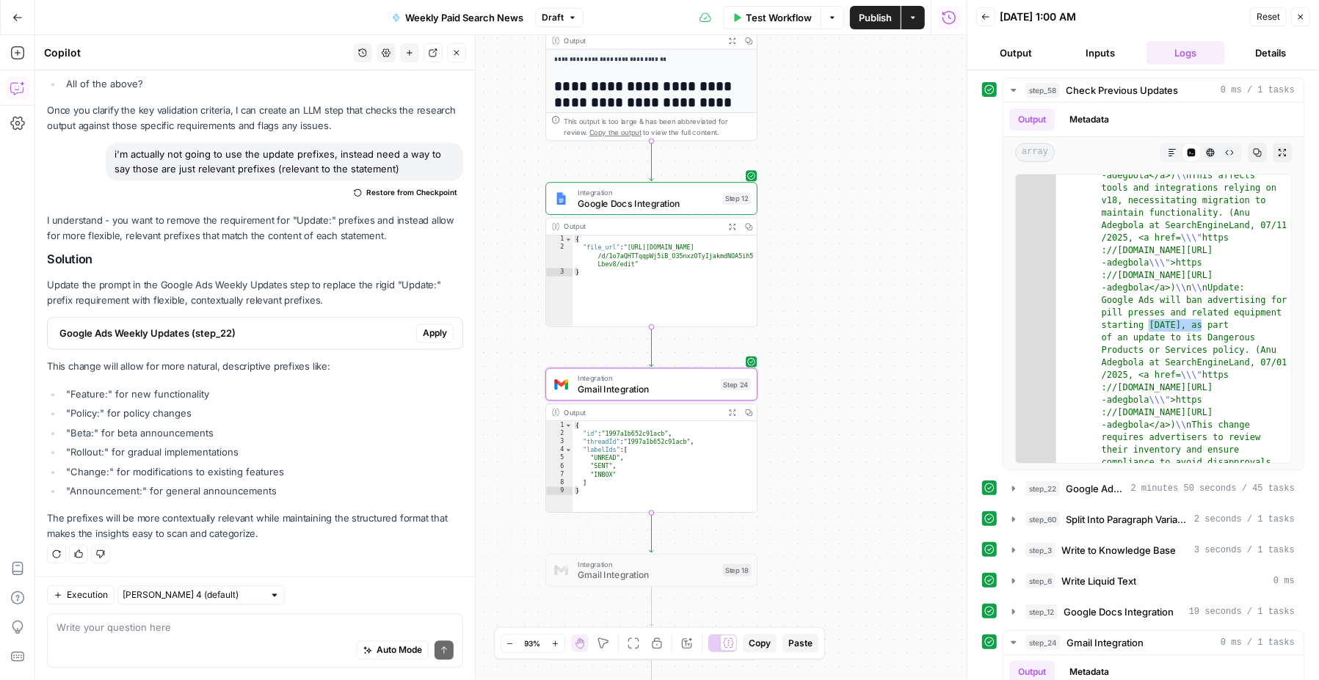
click at [239, 639] on div "Auto Mode Send" at bounding box center [255, 652] width 397 height 32
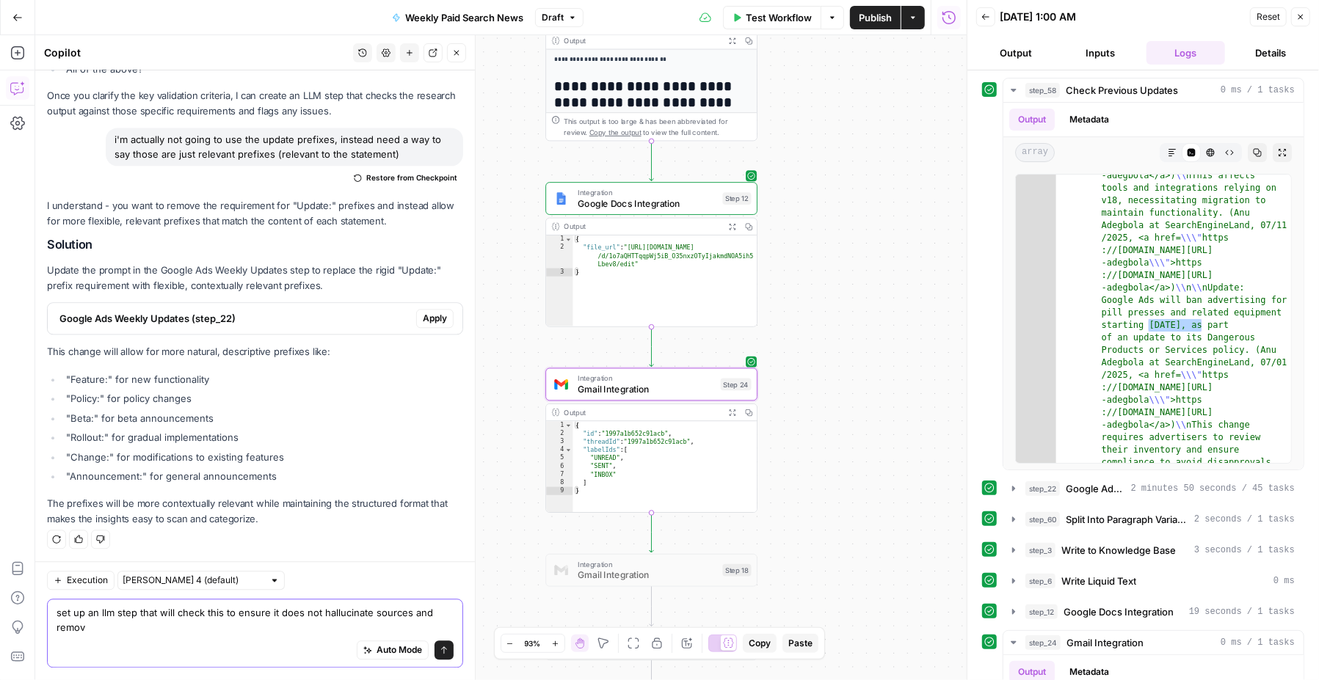
scroll to position [2473, 0]
drag, startPoint x: 327, startPoint y: 644, endPoint x: 392, endPoint y: 612, distance: 71.9
click at [392, 612] on div "set up an llm step that will check this to ensure it does not hallucinate sourc…" at bounding box center [255, 634] width 416 height 69
drag, startPoint x: 371, startPoint y: 616, endPoint x: 418, endPoint y: 654, distance: 60.5
click at [418, 654] on div "set up an llm step that will check this to ensure it does not hallucinate sourc…" at bounding box center [255, 634] width 416 height 69
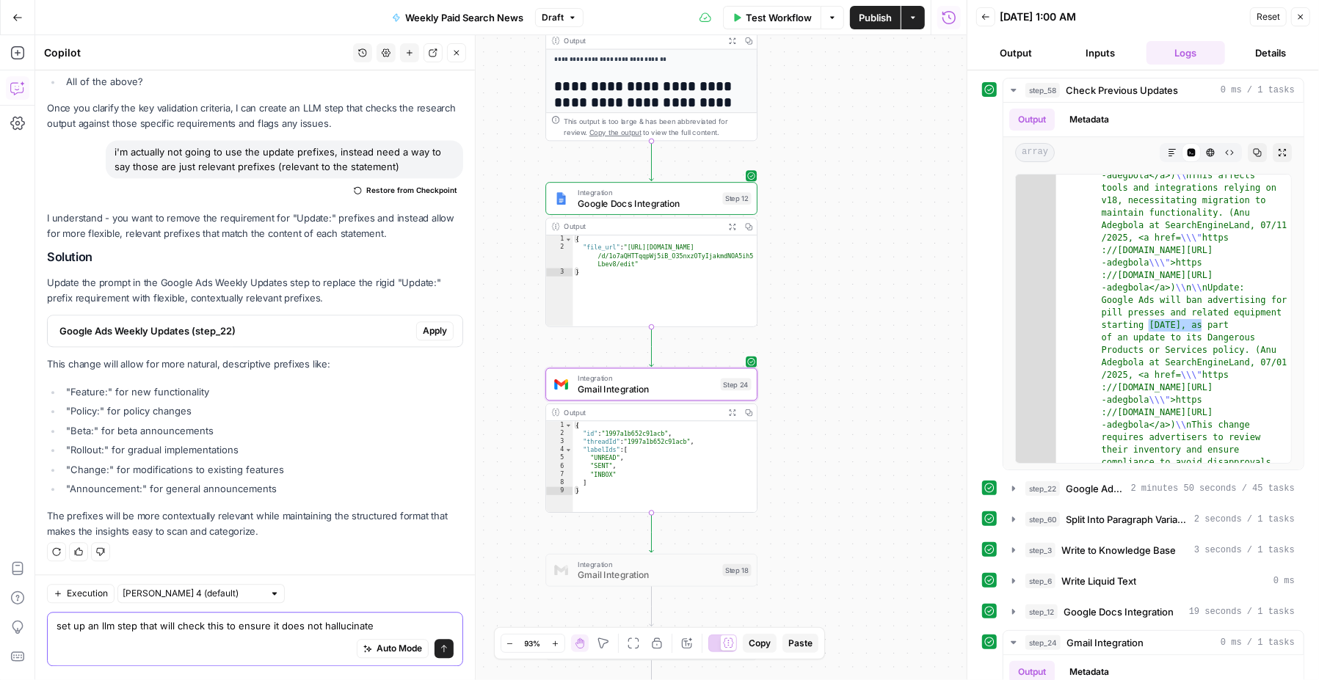
scroll to position [2458, 0]
click at [100, 628] on textarea "set up an llm step that will check this to ensure it does not hallucinate" at bounding box center [255, 628] width 397 height 15
click at [275, 633] on textarea "set up a scraping plus llm step that will check this to ensure it does not hall…" at bounding box center [255, 628] width 397 height 15
drag, startPoint x: 424, startPoint y: 618, endPoint x: 376, endPoint y: 625, distance: 49.0
click at [376, 625] on div "set up a scraping plus llm step that will check this to ensure it does not hall…" at bounding box center [255, 641] width 416 height 54
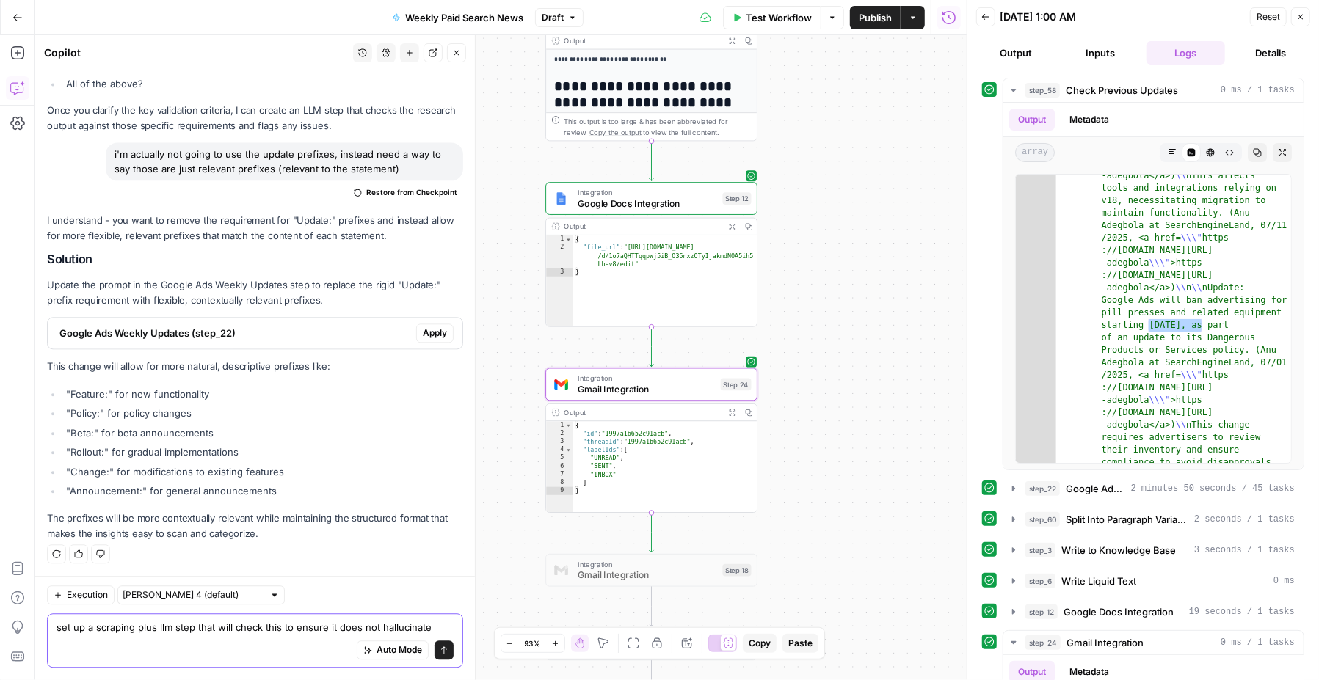
drag, startPoint x: 431, startPoint y: 634, endPoint x: 264, endPoint y: 630, distance: 166.7
click at [264, 630] on textarea "set up a scraping plus llm step that will check this to ensure it does not hall…" at bounding box center [255, 628] width 397 height 15
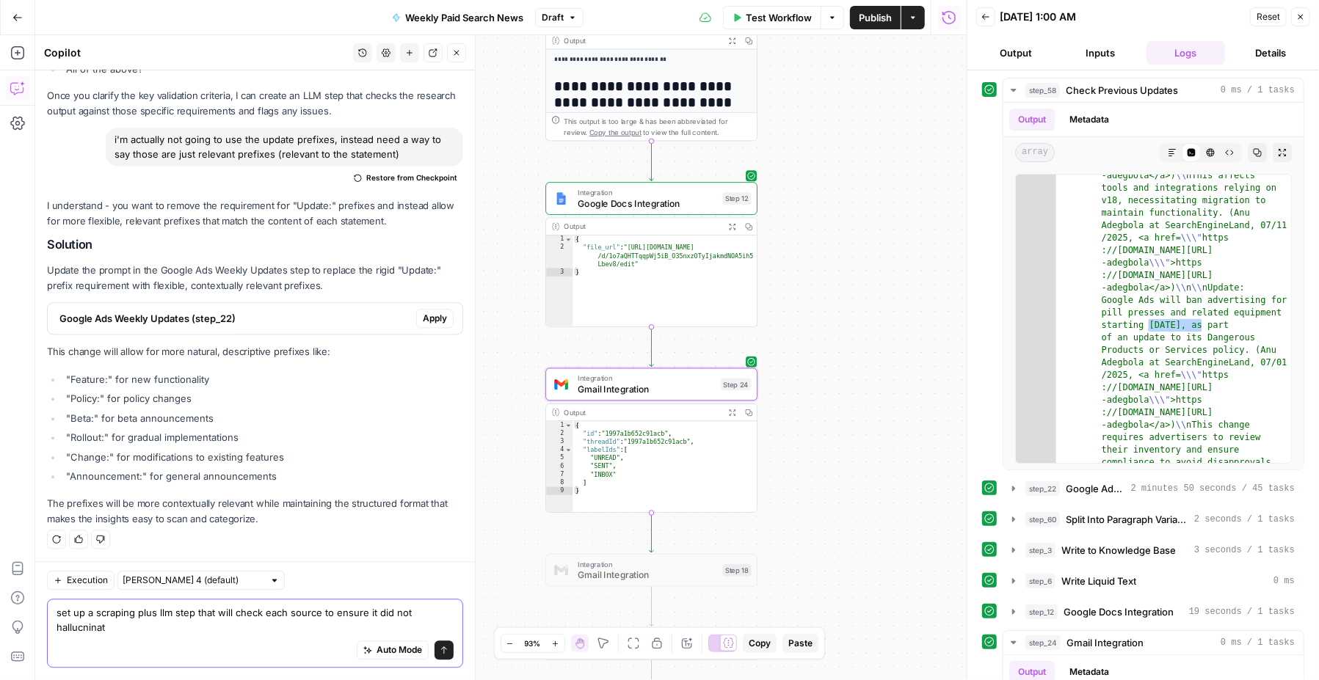
scroll to position [2473, 0]
type textarea "set up a scraping plus llm step that will check each source to ensure it did no…"
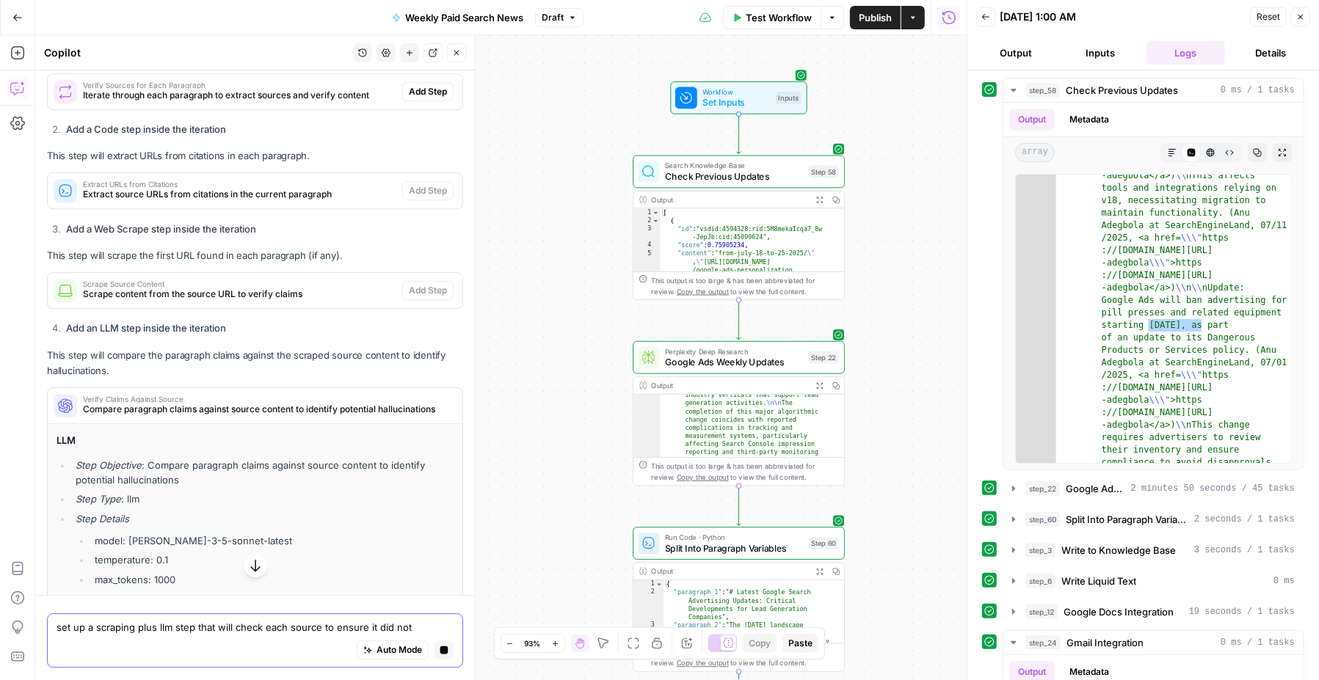
scroll to position [2939, 0]
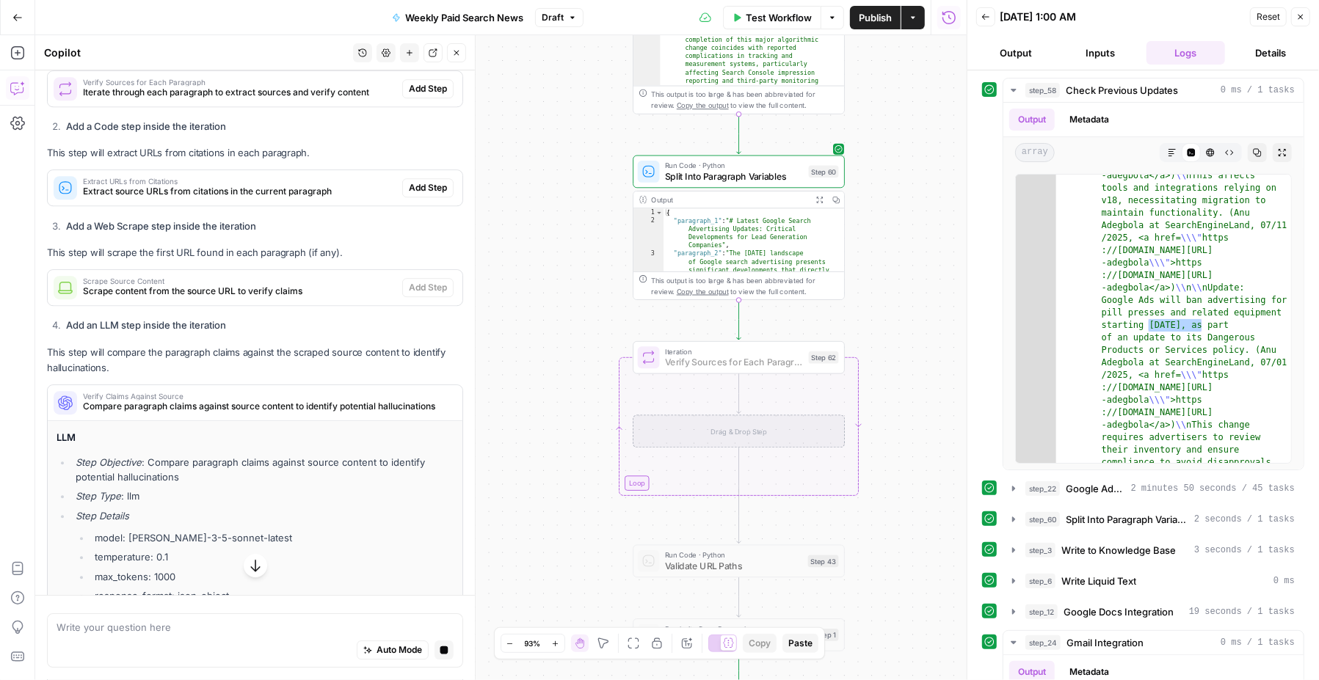
click at [441, 95] on span "Add Step" at bounding box center [428, 88] width 38 height 13
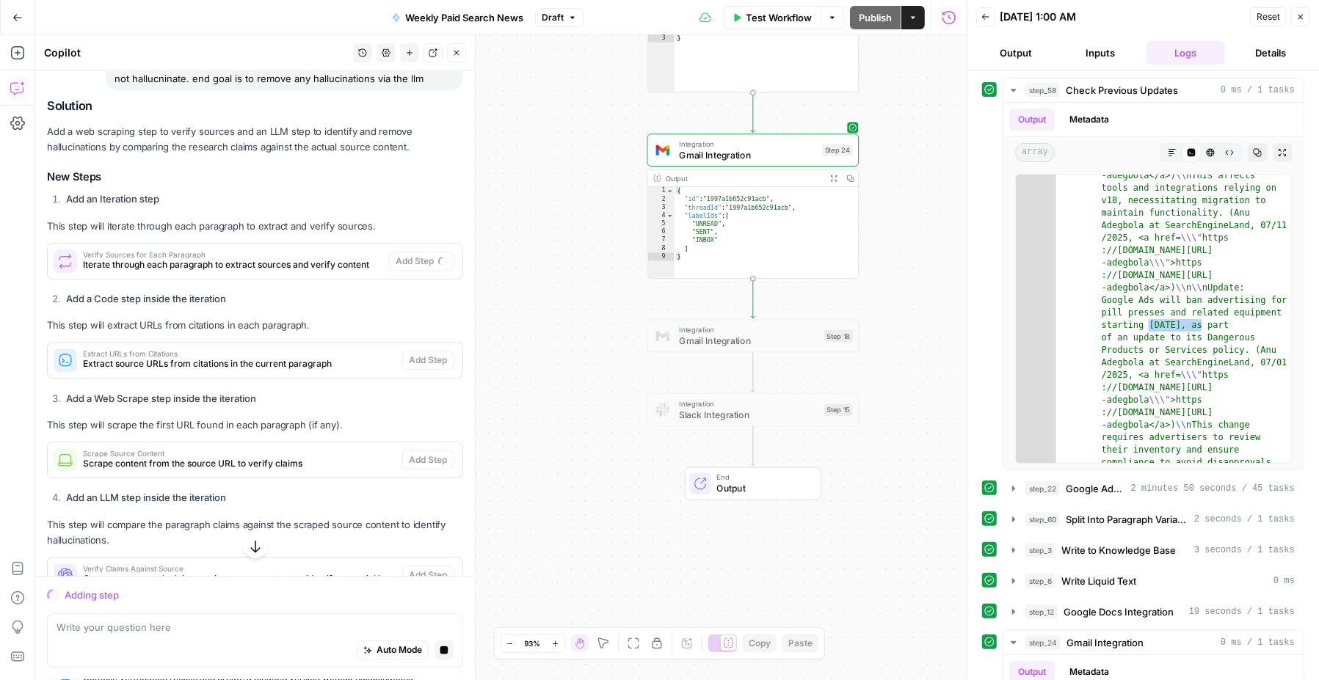
scroll to position [2770, 0]
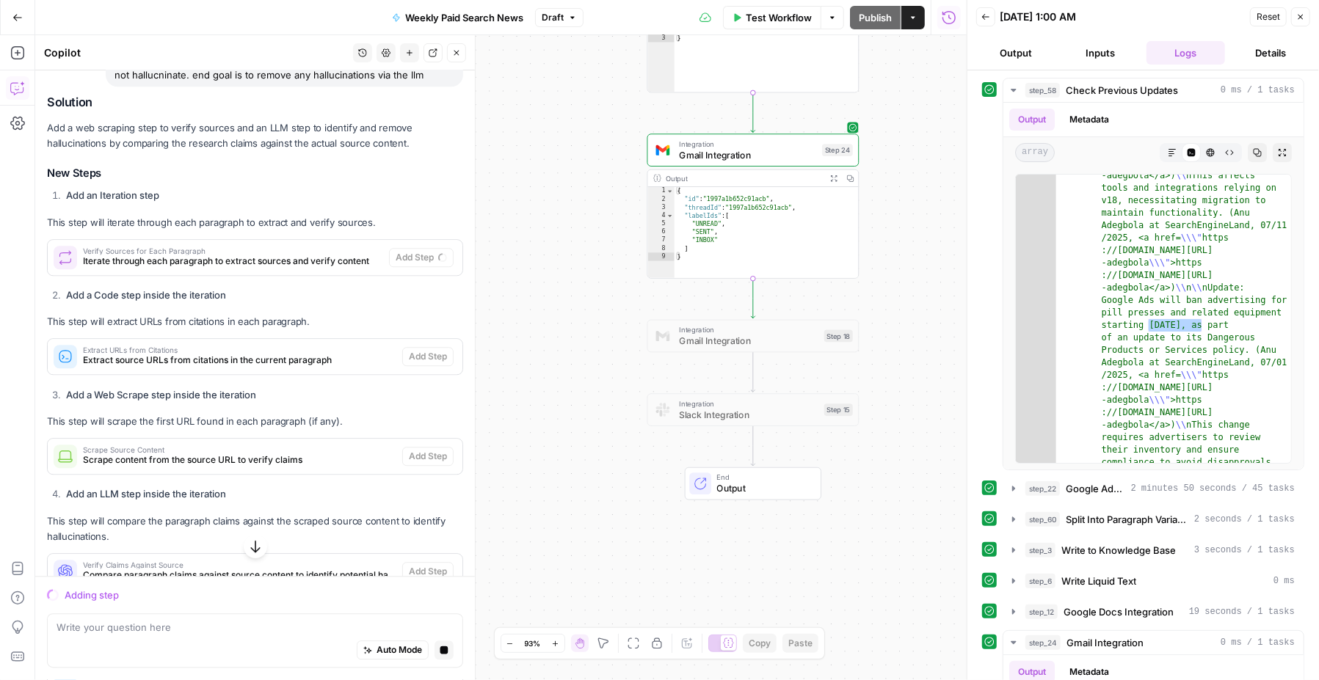
click at [240, 255] on span "Verify Sources for Each Paragraph" at bounding box center [233, 250] width 300 height 7
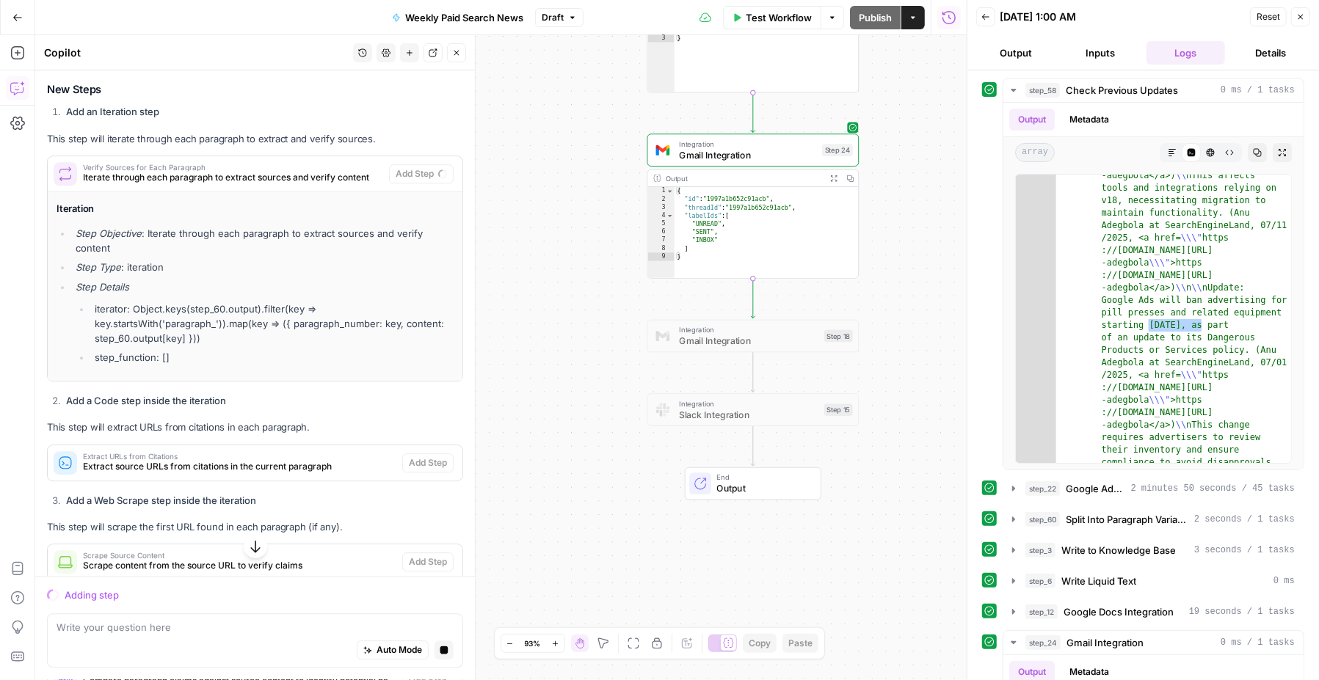
scroll to position [2865, 0]
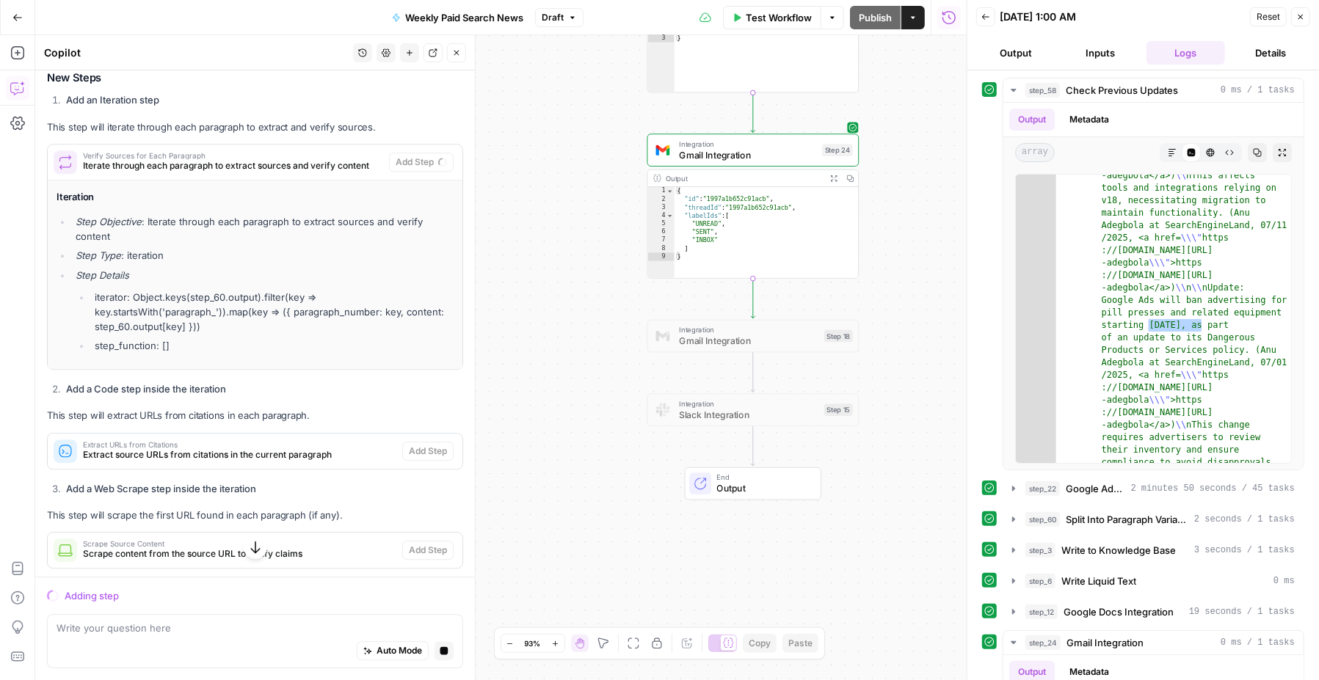
click at [248, 172] on span "Iterate through each paragraph to extract sources and verify content" at bounding box center [233, 165] width 300 height 13
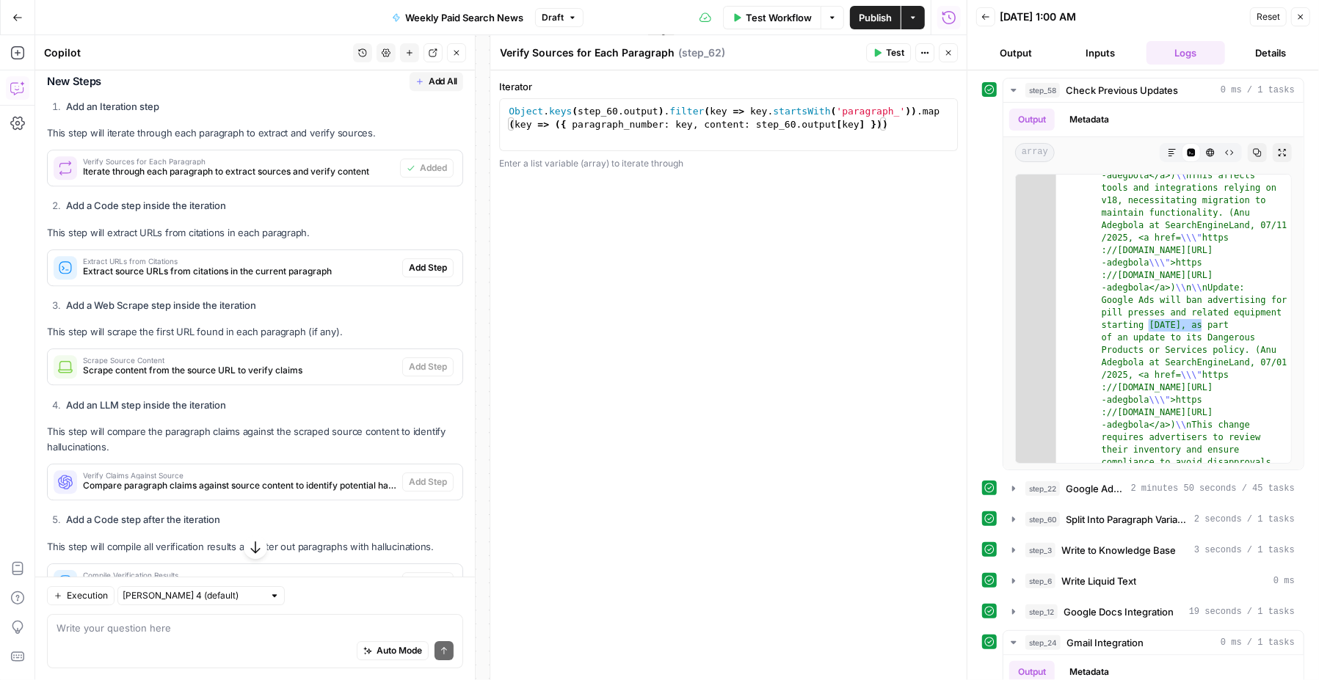
scroll to position [0, 0]
drag, startPoint x: 422, startPoint y: 331, endPoint x: 548, endPoint y: 330, distance: 126.3
click at [547, 330] on body "ConsumerAffairs New Home Browse Insights Opportunities Your Data Recent Grids P…" at bounding box center [659, 340] width 1319 height 680
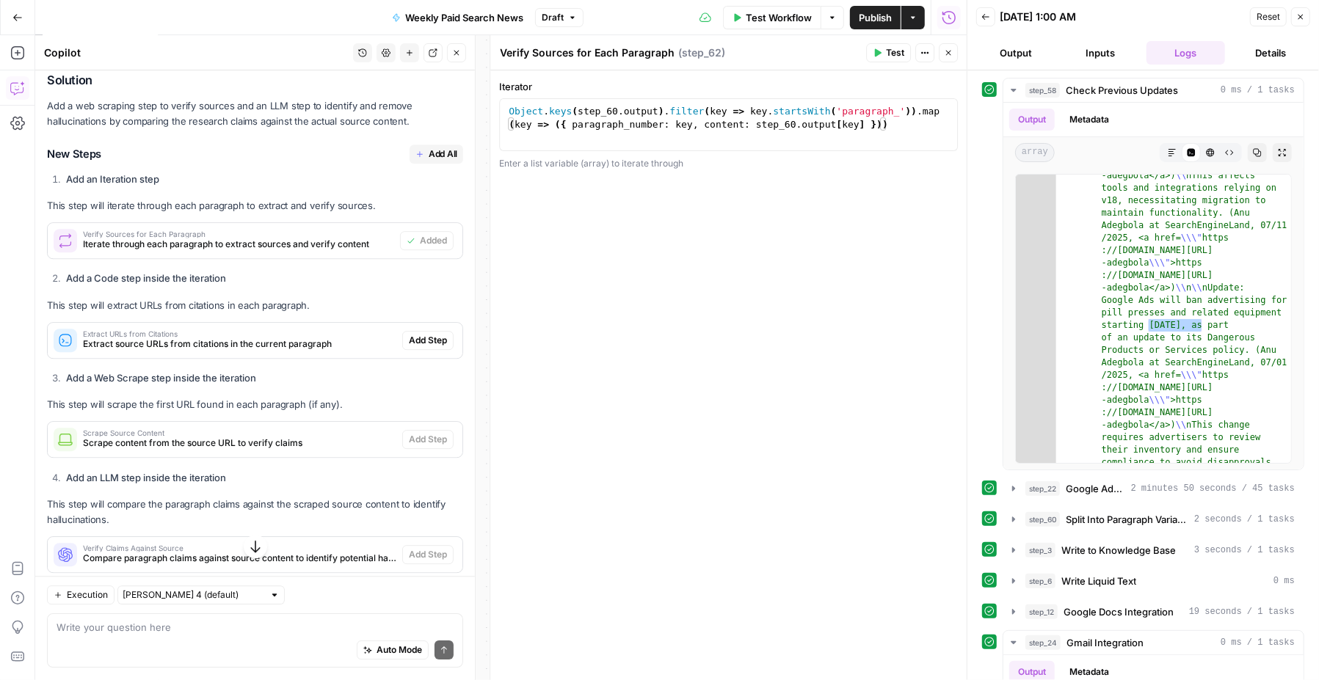
scroll to position [2945, 0]
click at [429, 160] on span "Add All" at bounding box center [443, 153] width 29 height 13
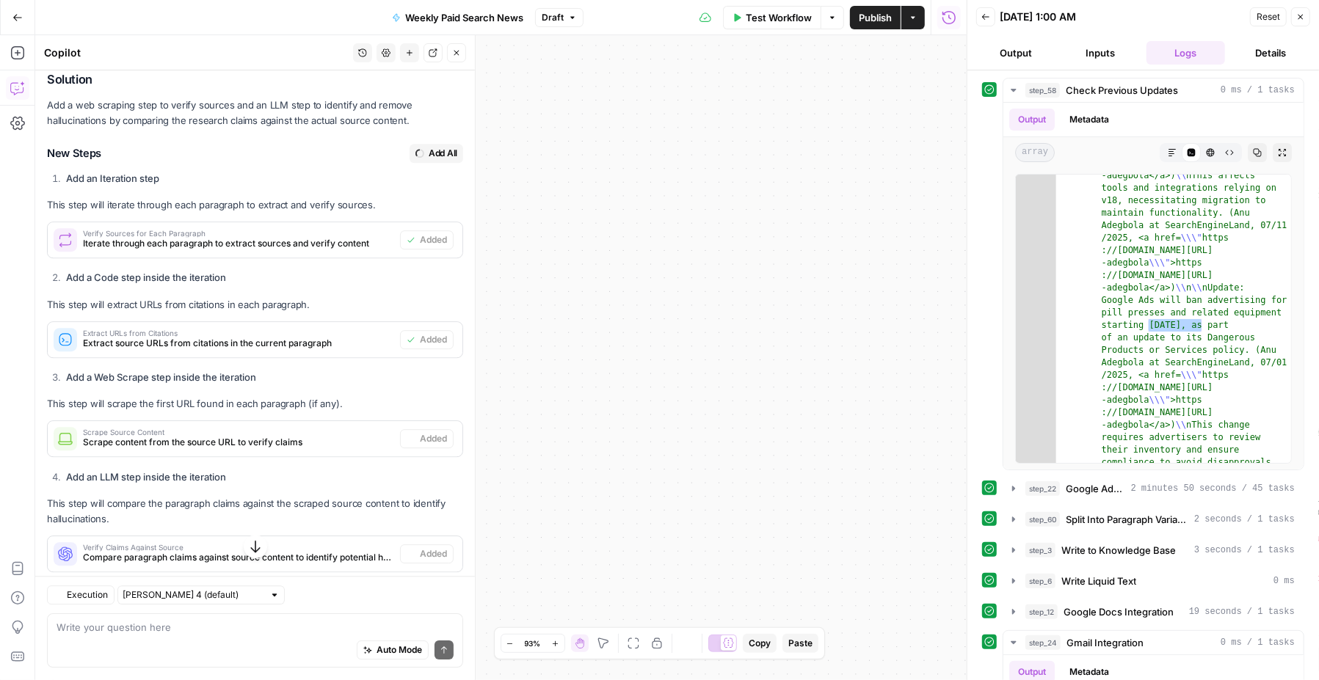
type textarea "Compile Verification Results"
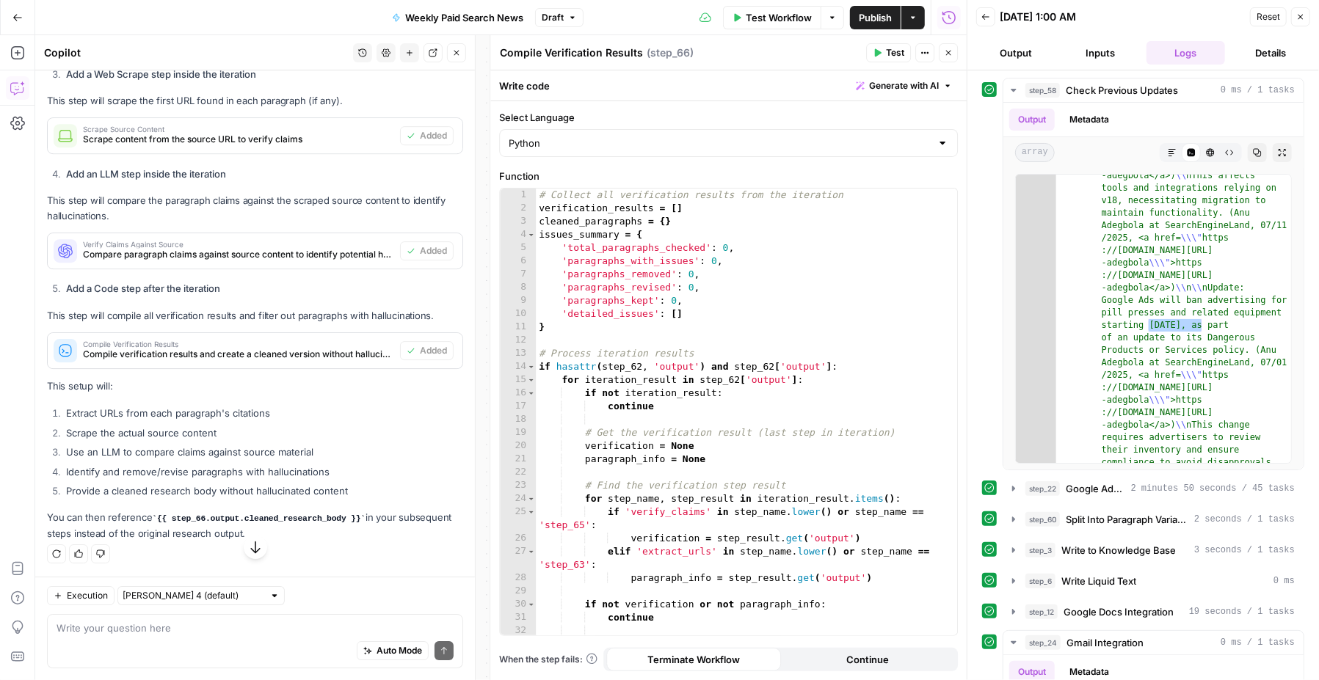
scroll to position [3307, 0]
click at [316, 347] on span "Compile Verification Results" at bounding box center [238, 344] width 311 height 7
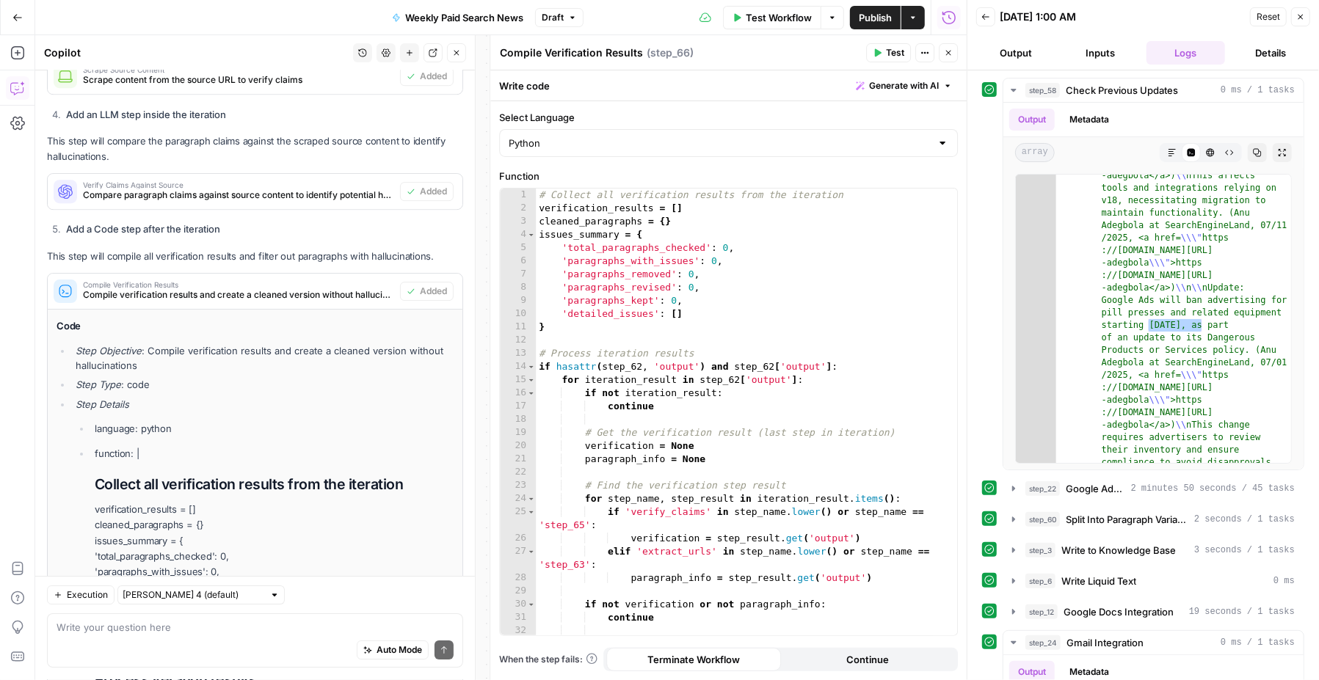
click at [316, 302] on span "Compile verification results and create a cleaned version without hallucinations" at bounding box center [238, 294] width 311 height 13
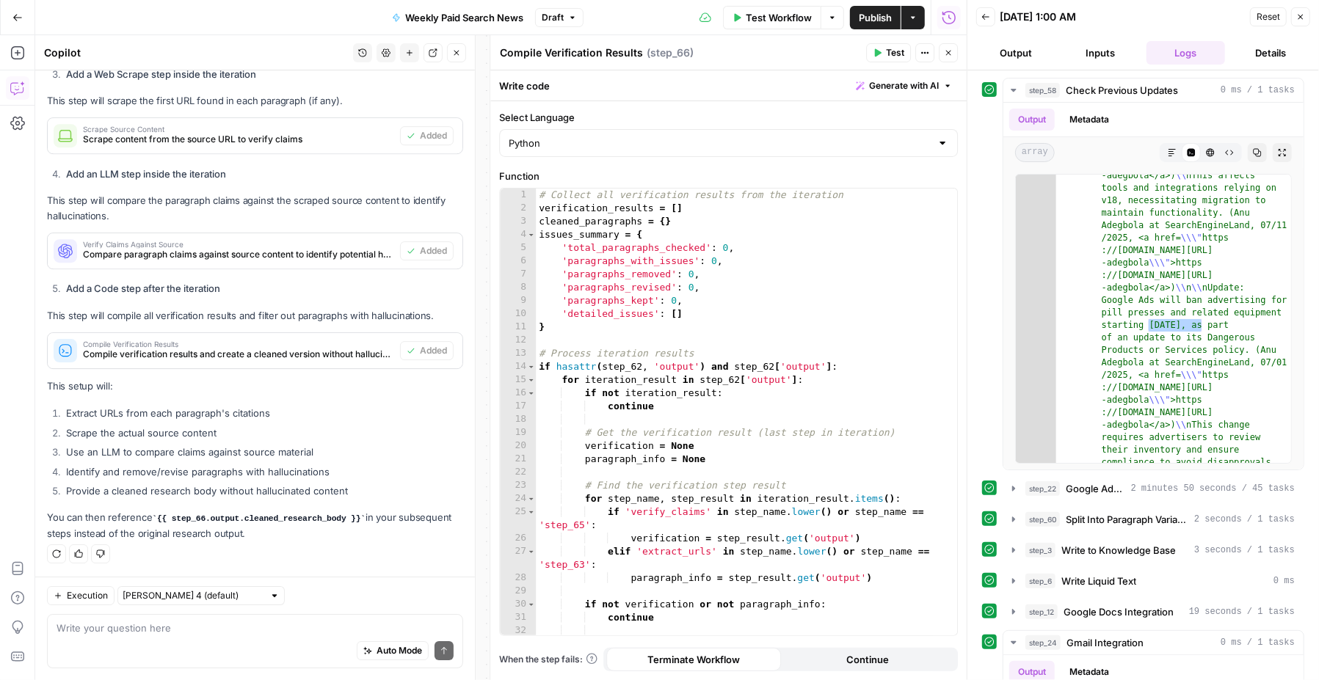
click at [316, 352] on span "Compile verification results and create a cleaned version without hallucinations" at bounding box center [238, 354] width 311 height 13
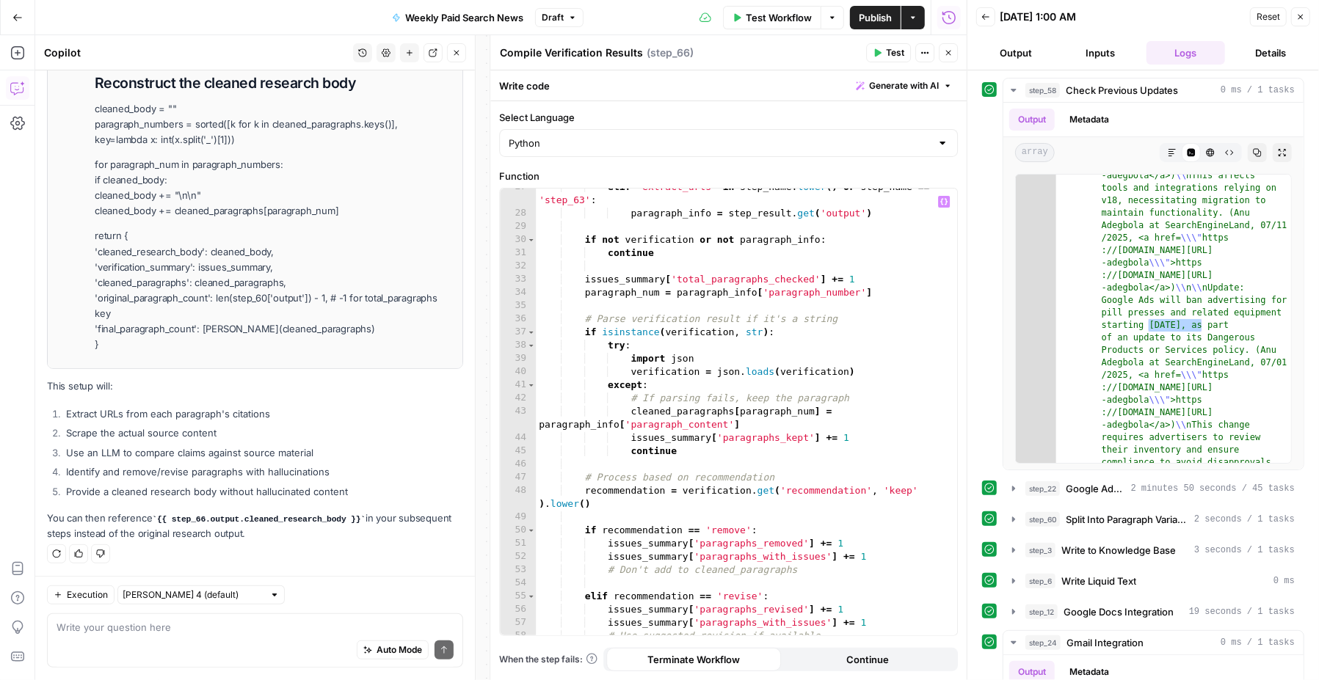
scroll to position [364, 0]
click at [951, 55] on icon "button" at bounding box center [948, 52] width 9 height 9
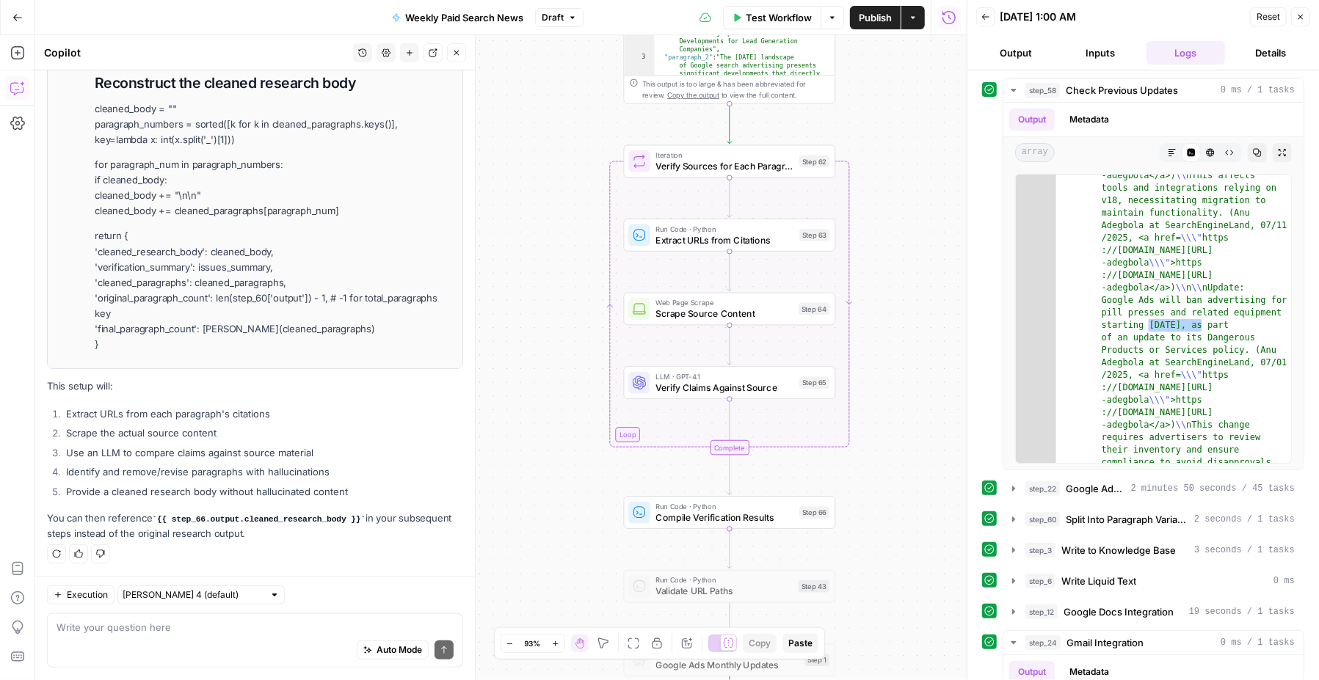
click at [882, 29] on div "Test Workflow Options Publish Actions Run History" at bounding box center [775, 17] width 383 height 34
click at [872, 16] on span "Publish" at bounding box center [875, 17] width 33 height 15
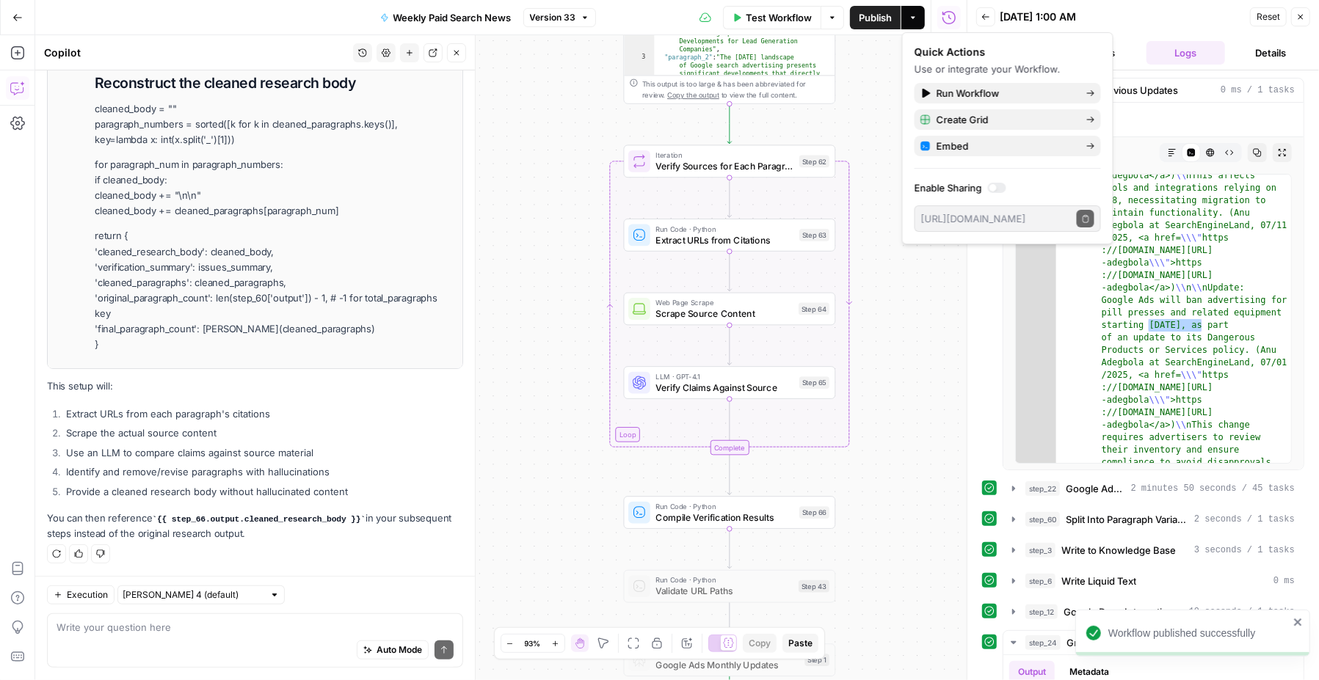
click at [21, 8] on button "Go Back" at bounding box center [17, 17] width 26 height 26
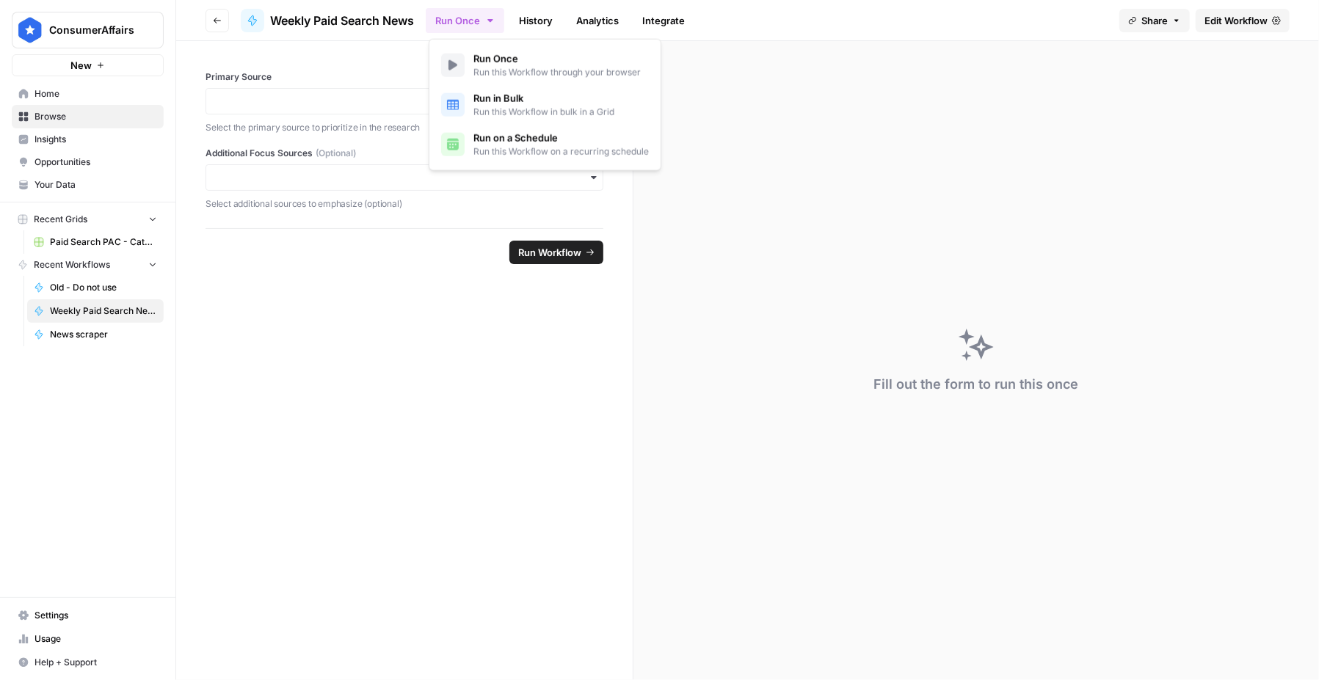
click at [492, 18] on icon "button" at bounding box center [490, 21] width 12 height 12
click at [610, 143] on span "Run on a Schedule" at bounding box center [560, 138] width 175 height 15
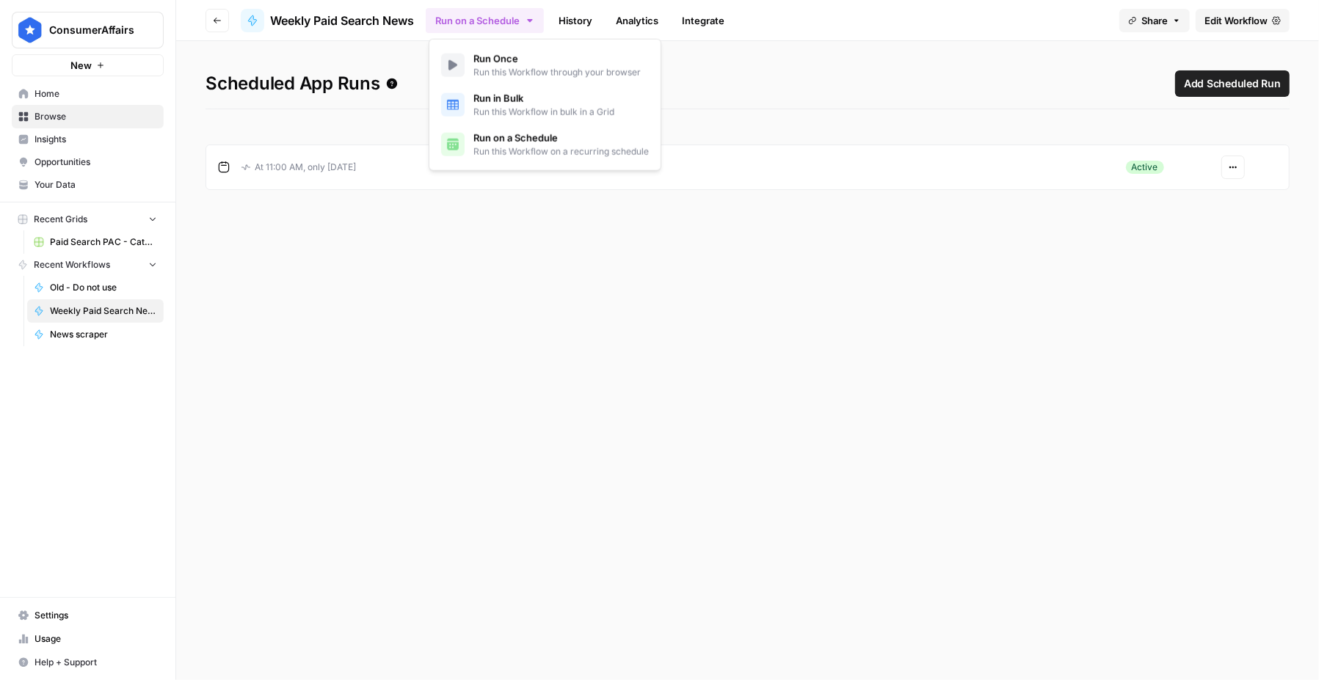
click at [1224, 167] on button "Actions" at bounding box center [1232, 167] width 23 height 23
click at [1169, 201] on span "Pause" at bounding box center [1194, 201] width 63 height 15
click at [1248, 21] on span "Edit Workflow" at bounding box center [1235, 20] width 63 height 15
